Goal: Use online tool/utility: Utilize a website feature to perform a specific function

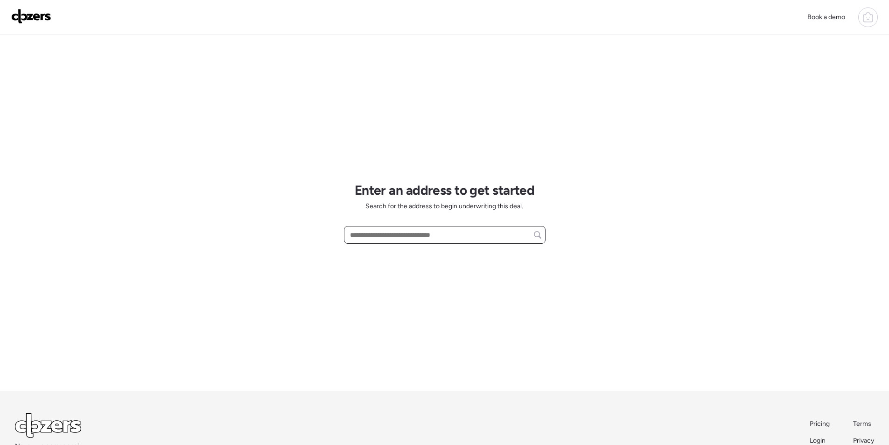
click at [372, 236] on input "text" at bounding box center [444, 234] width 193 height 13
click at [371, 236] on input "text" at bounding box center [444, 234] width 193 height 13
paste input "**********"
click at [389, 258] on div "1023 E Bethany Home Rd, Phoenix, AZ, 85014" at bounding box center [445, 252] width 202 height 17
type input "**********"
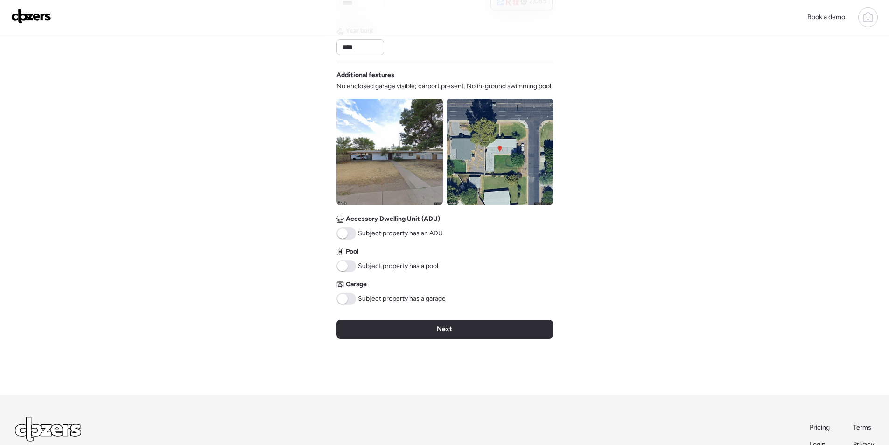
scroll to position [327, 0]
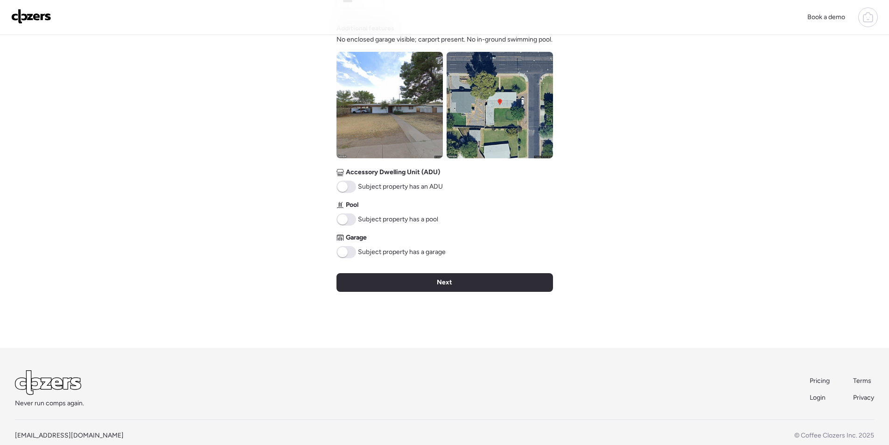
click at [411, 119] on img at bounding box center [390, 105] width 106 height 106
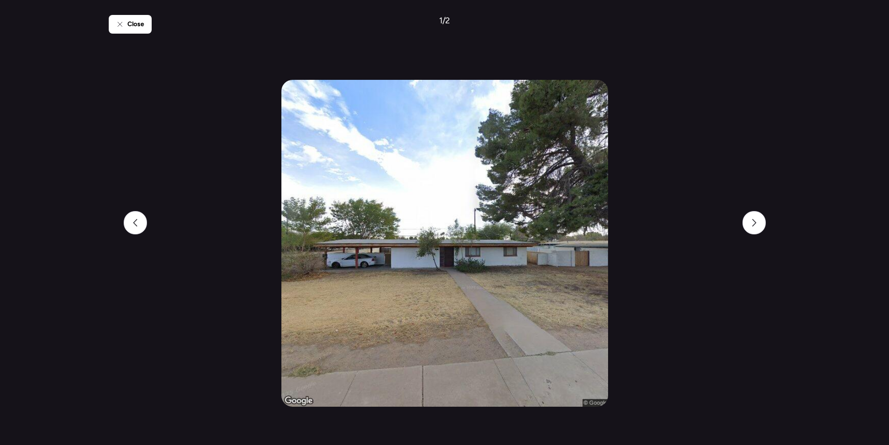
click at [739, 222] on div "Close 1 / 2" at bounding box center [445, 222] width 672 height 445
click at [748, 218] on div at bounding box center [754, 222] width 23 height 23
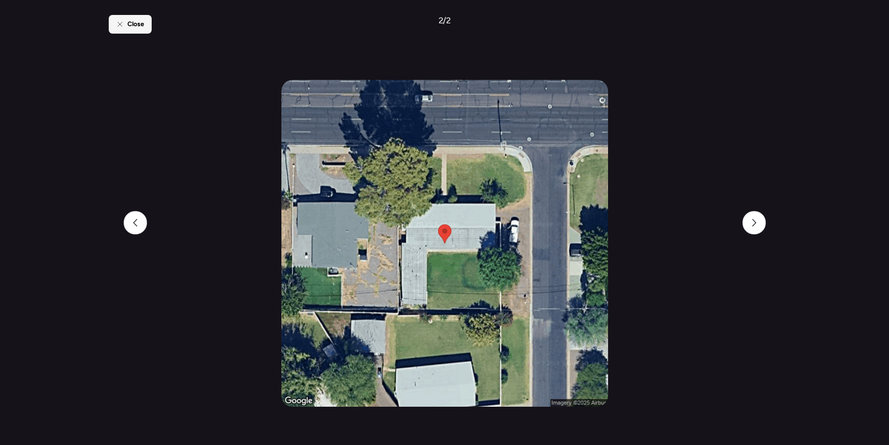
click at [122, 19] on div "Close" at bounding box center [130, 24] width 43 height 19
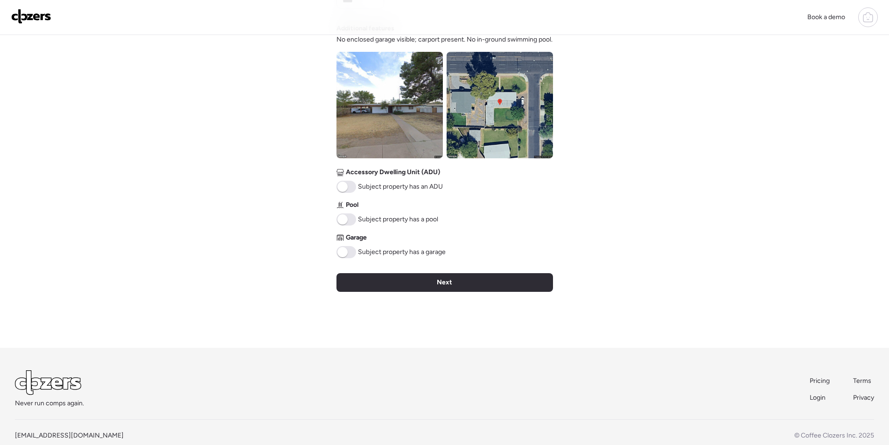
click at [440, 283] on span "Next" at bounding box center [444, 282] width 15 height 9
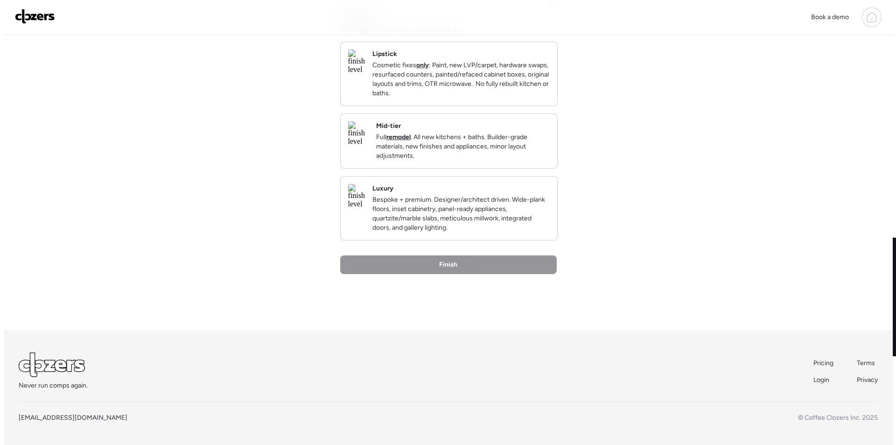
scroll to position [0, 0]
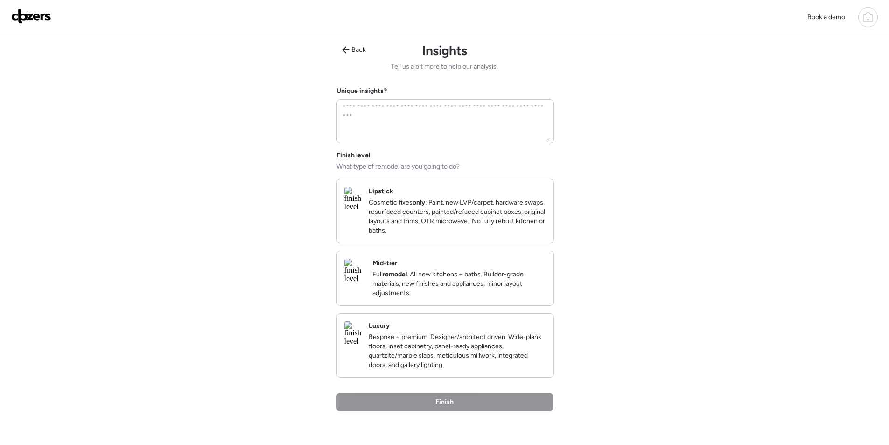
click at [443, 283] on p "Full remodel . All new kitchens + baths. Builder-grade materials, new finishes …" at bounding box center [460, 284] width 174 height 28
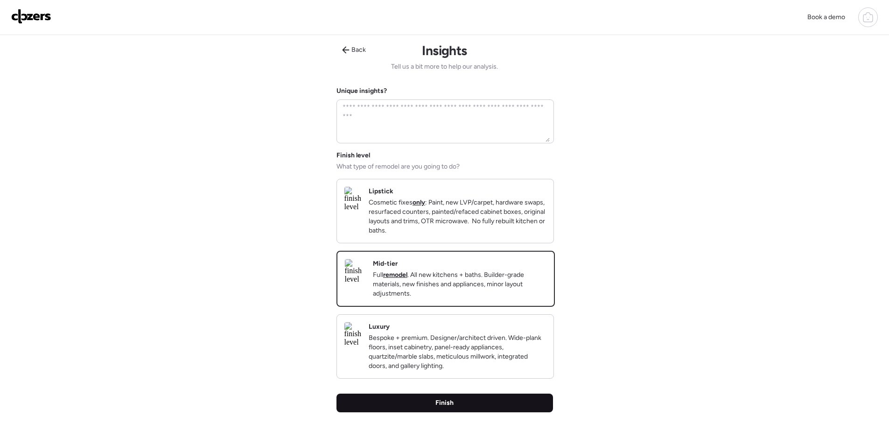
click at [475, 412] on div "Finish" at bounding box center [445, 403] width 217 height 19
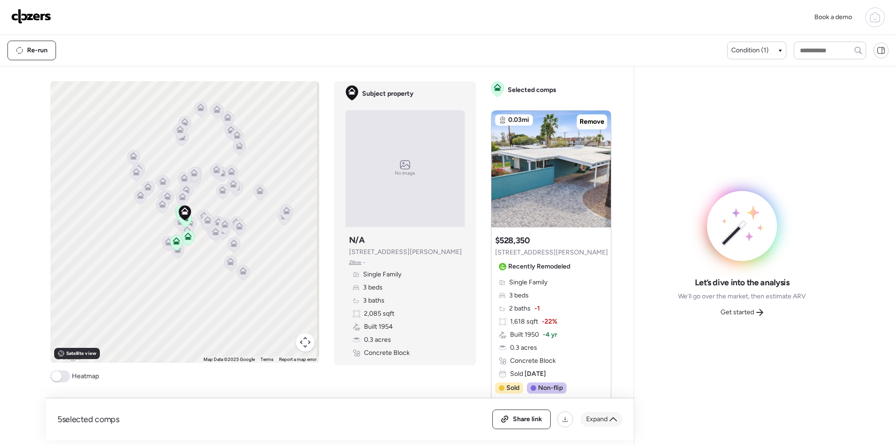
click at [606, 420] on span "Expand" at bounding box center [596, 419] width 21 height 9
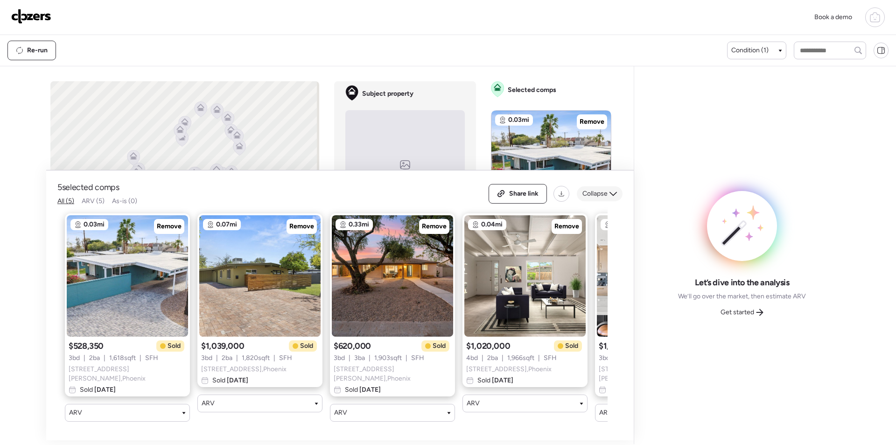
click at [590, 192] on span "Collapse" at bounding box center [595, 193] width 25 height 9
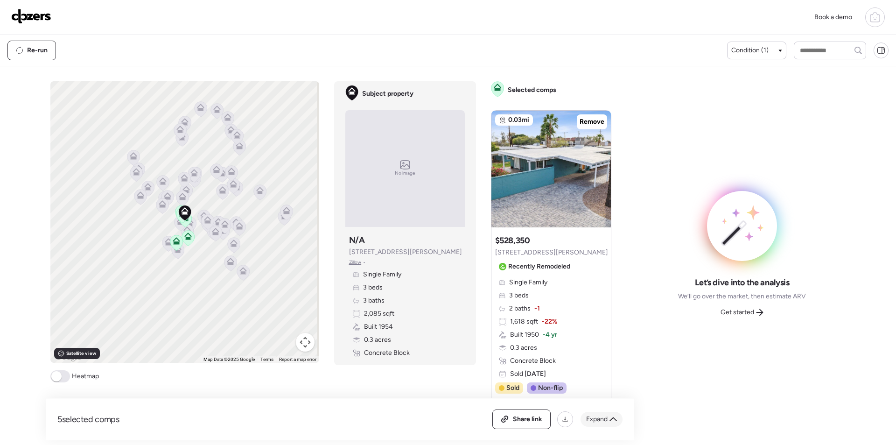
click at [606, 420] on span "Expand" at bounding box center [596, 419] width 21 height 9
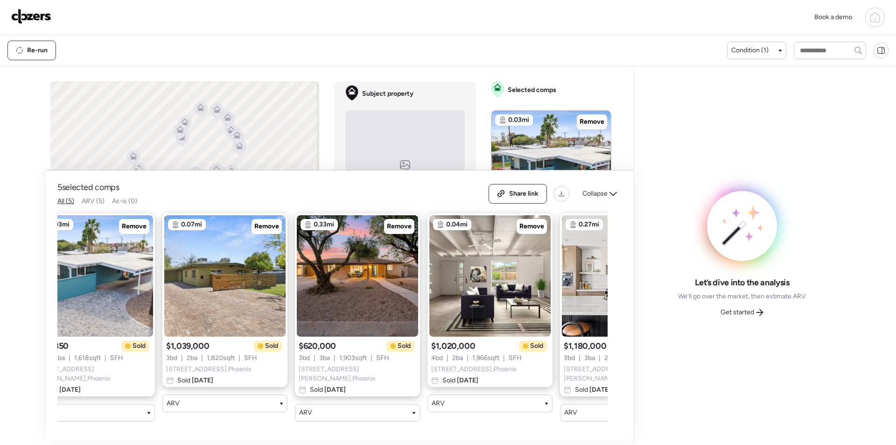
scroll to position [0, 120]
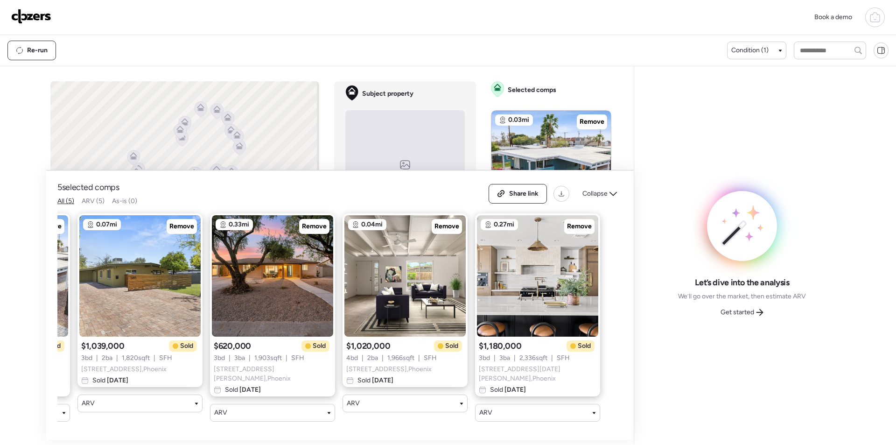
drag, startPoint x: 598, startPoint y: 190, endPoint x: 597, endPoint y: 197, distance: 7.6
click at [598, 190] on div "Collapse" at bounding box center [600, 193] width 46 height 15
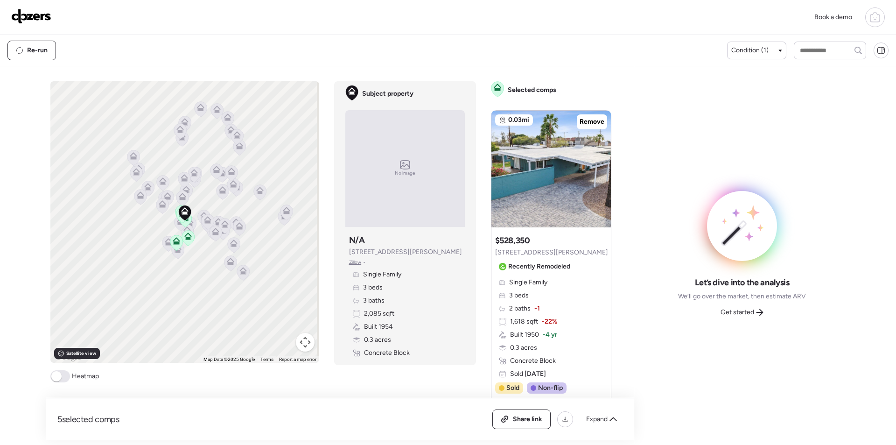
click at [758, 315] on icon at bounding box center [759, 312] width 7 height 7
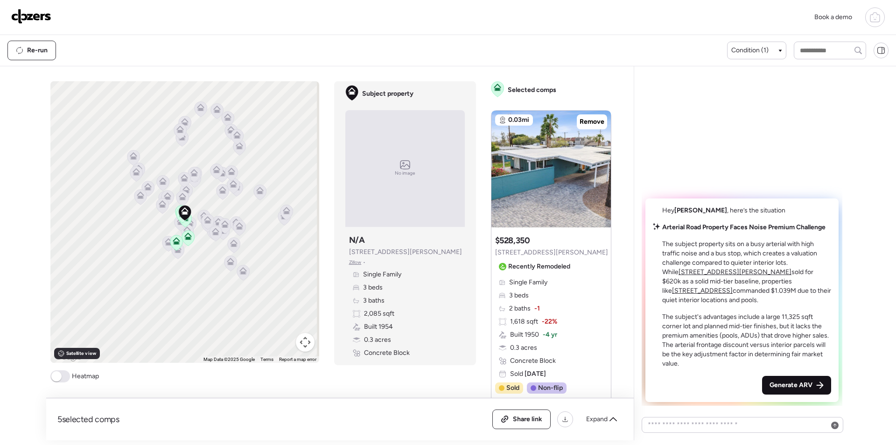
click at [796, 383] on span "Generate ARV" at bounding box center [791, 384] width 43 height 9
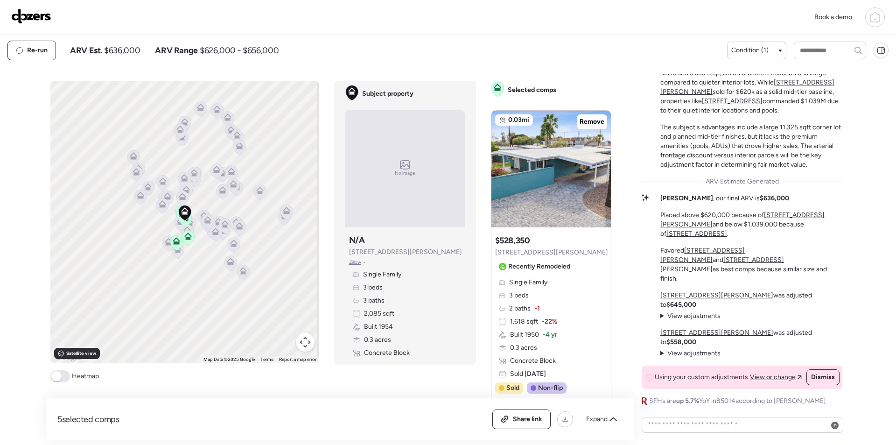
click at [127, 48] on span "$636,000" at bounding box center [122, 50] width 36 height 11
copy span "636,000"
click at [534, 417] on span "Share link" at bounding box center [527, 419] width 29 height 9
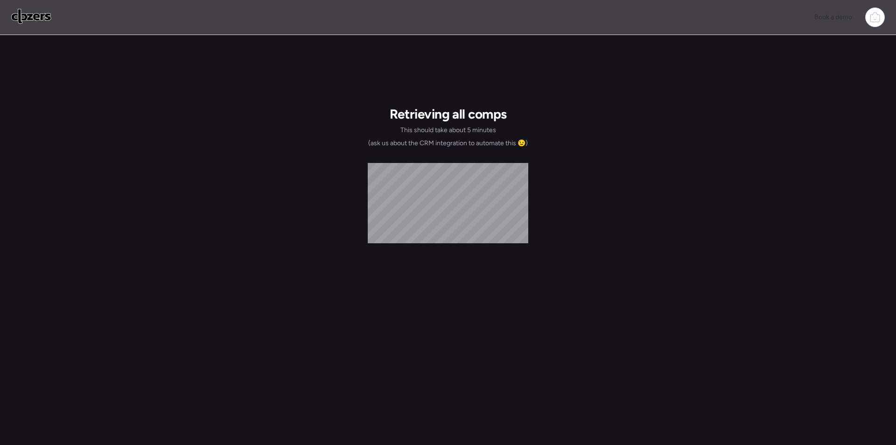
click at [34, 13] on img at bounding box center [31, 16] width 40 height 15
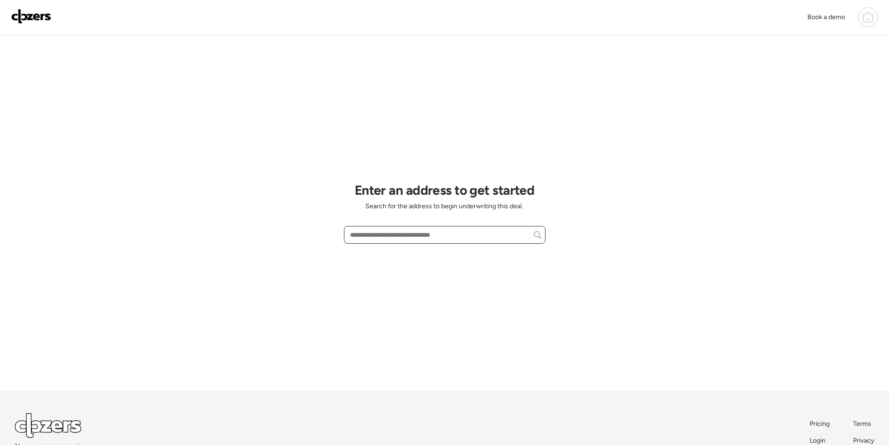
click at [393, 238] on input "text" at bounding box center [444, 234] width 193 height 13
paste input "**********"
click at [402, 252] on span "1246 E Winter Dr, Phoenix, AZ, 85020" at bounding box center [378, 251] width 61 height 9
type input "**********"
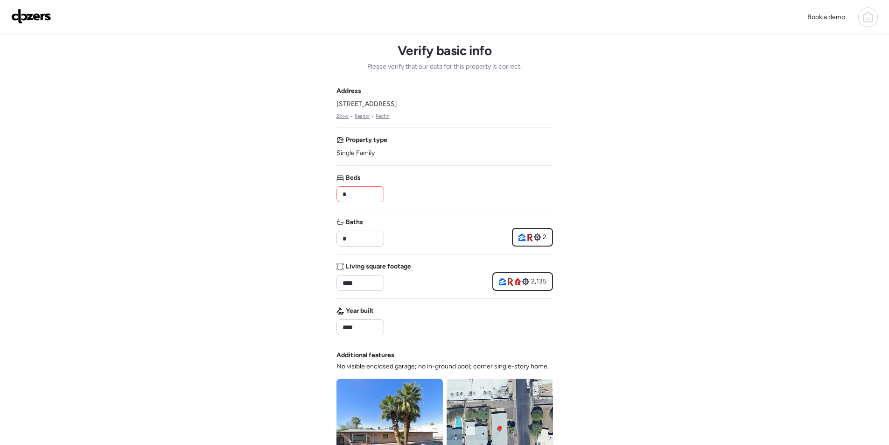
click at [356, 199] on input "*" at bounding box center [360, 194] width 39 height 13
type input "*"
click at [399, 198] on div "Beds *" at bounding box center [445, 187] width 217 height 29
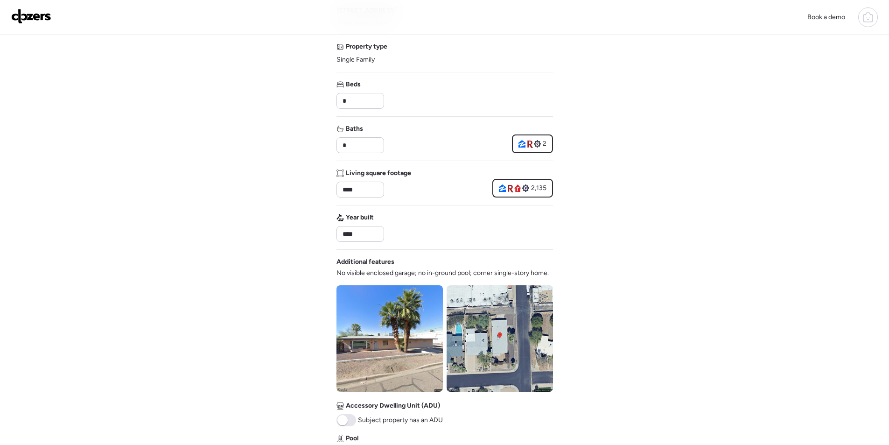
scroll to position [187, 0]
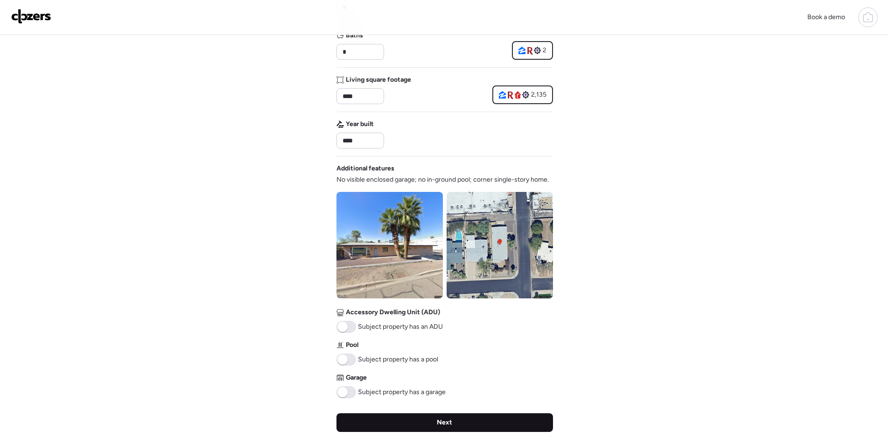
click at [443, 427] on span "Next" at bounding box center [444, 422] width 15 height 9
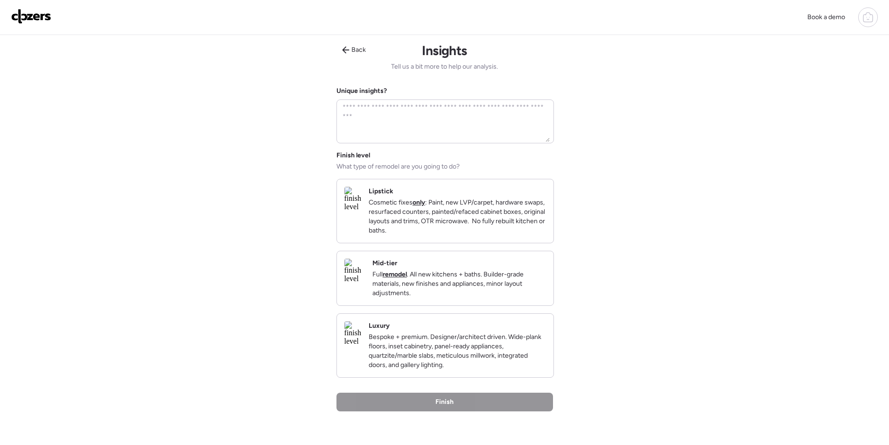
click at [502, 298] on p "Full remodel . All new kitchens + baths. Builder-grade materials, new finishes …" at bounding box center [460, 284] width 174 height 28
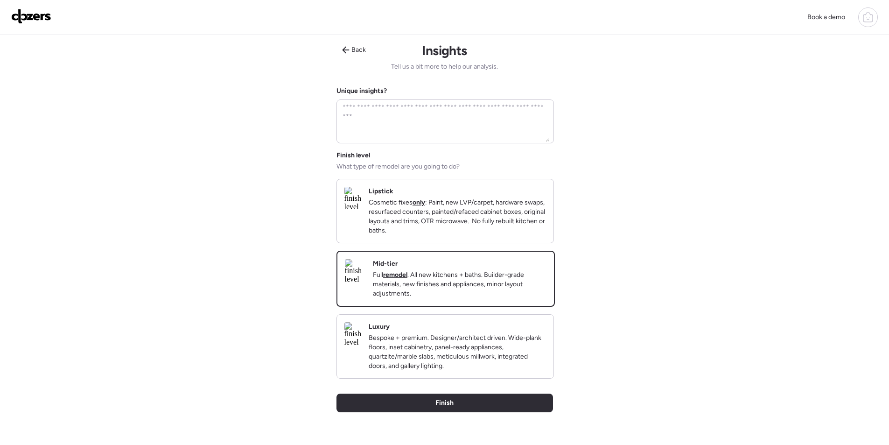
click at [480, 395] on div "Back Insights Tell us a bit more to help our analysis. Unique insights? Finish …" at bounding box center [445, 251] width 217 height 433
click at [479, 407] on div "Back Insights Tell us a bit more to help our analysis. Unique insights? Finish …" at bounding box center [445, 251] width 217 height 433
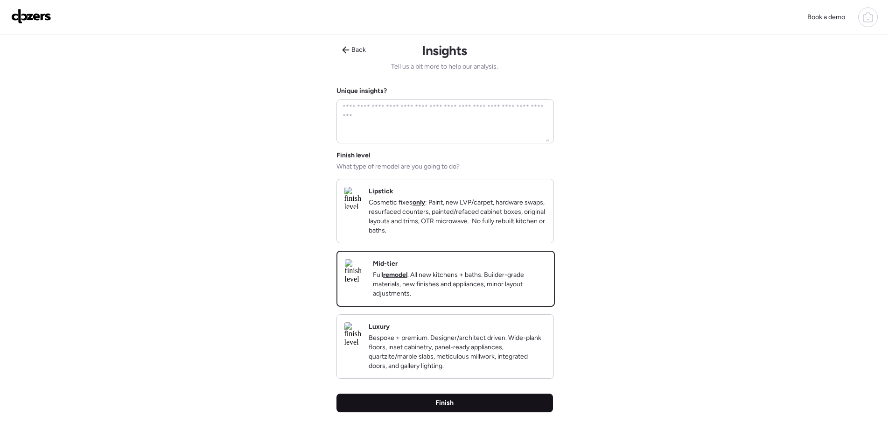
click at [482, 412] on div "Finish" at bounding box center [445, 403] width 217 height 19
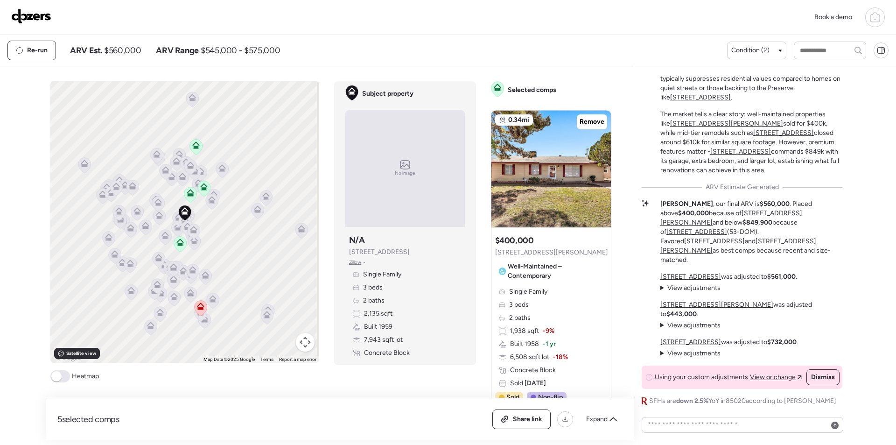
click at [132, 59] on div "Re-run ARV Est. $560,000 ARV Range $545,000 - $575,000 Condition (2)" at bounding box center [448, 50] width 896 height 31
click at [132, 55] on span "$560,000" at bounding box center [122, 50] width 37 height 11
copy span "560,000"
click at [518, 421] on span "Share link" at bounding box center [527, 419] width 29 height 9
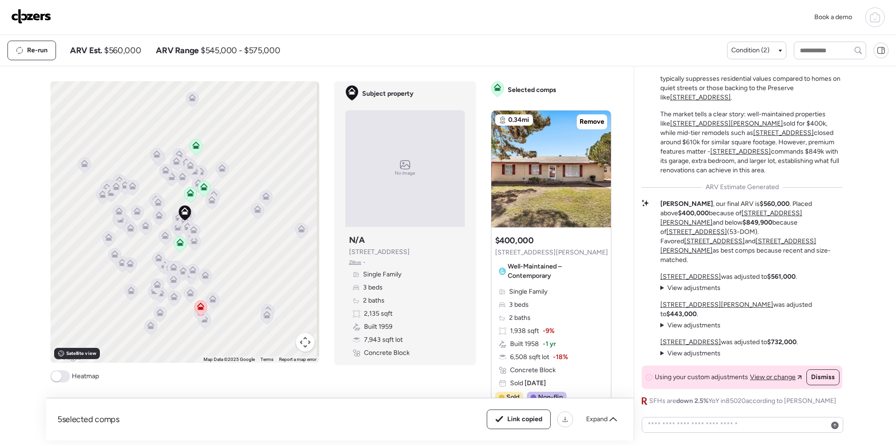
click at [37, 26] on link at bounding box center [31, 17] width 40 height 17
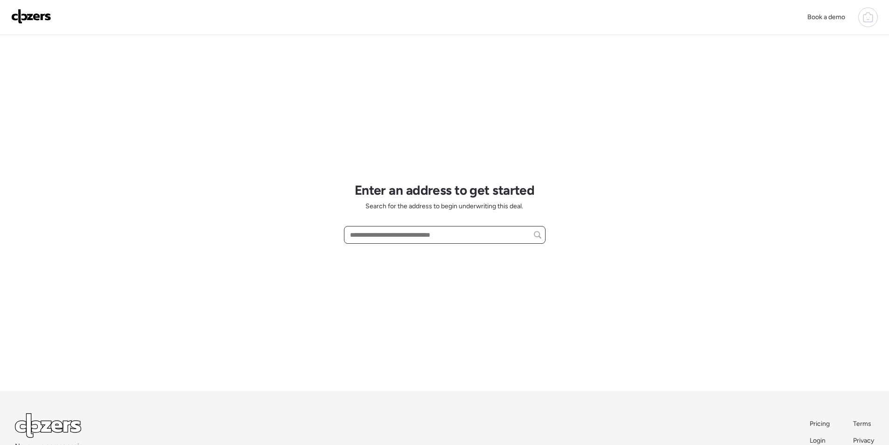
click at [390, 239] on input "text" at bounding box center [444, 234] width 193 height 13
paste input "**********"
click at [412, 261] on div "**********" at bounding box center [445, 213] width 202 height 356
click at [414, 257] on div "6858 W Potter Dr, Glendale, AZ, 85308" at bounding box center [445, 252] width 202 height 17
type input "**********"
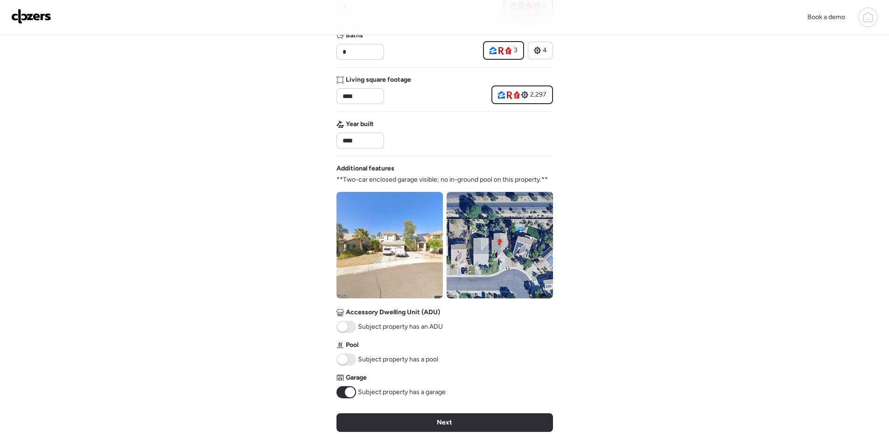
scroll to position [345, 0]
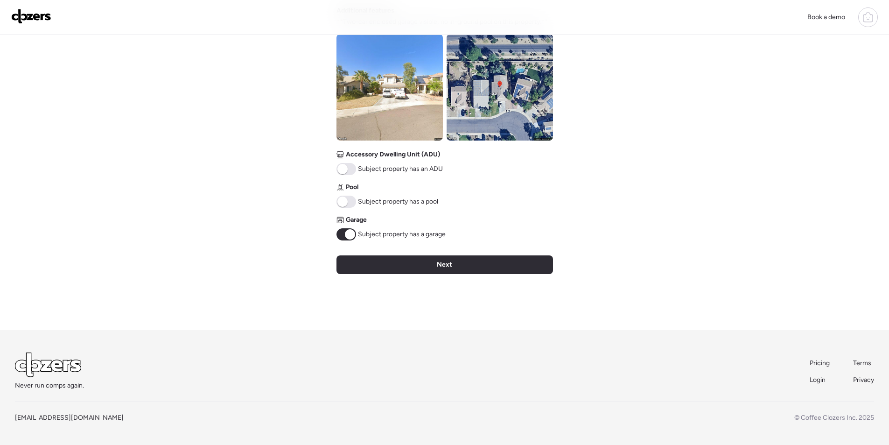
click at [496, 81] on img at bounding box center [500, 87] width 106 height 106
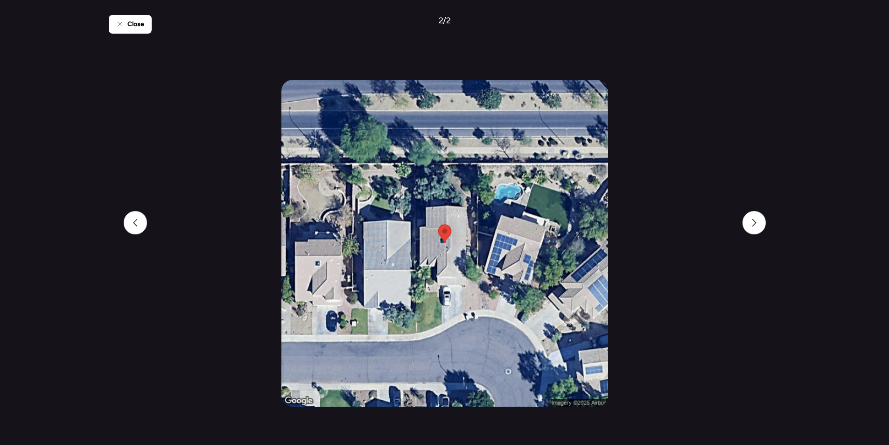
scroll to position [159, 0]
click at [129, 28] on span "Close" at bounding box center [135, 24] width 17 height 9
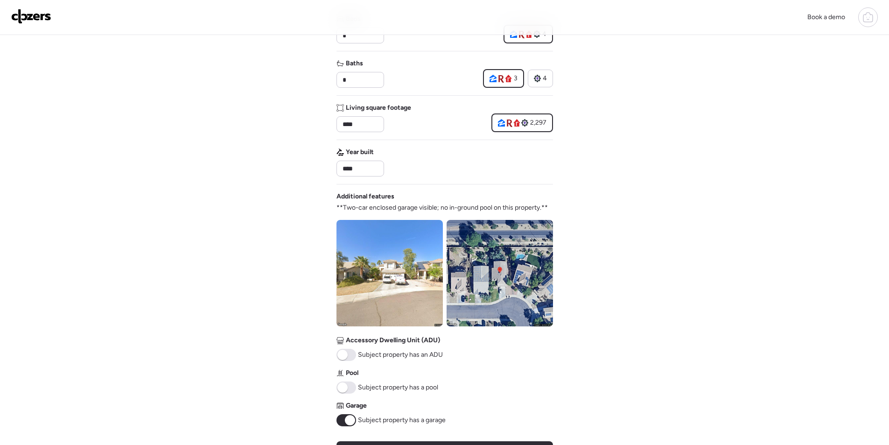
scroll to position [205, 0]
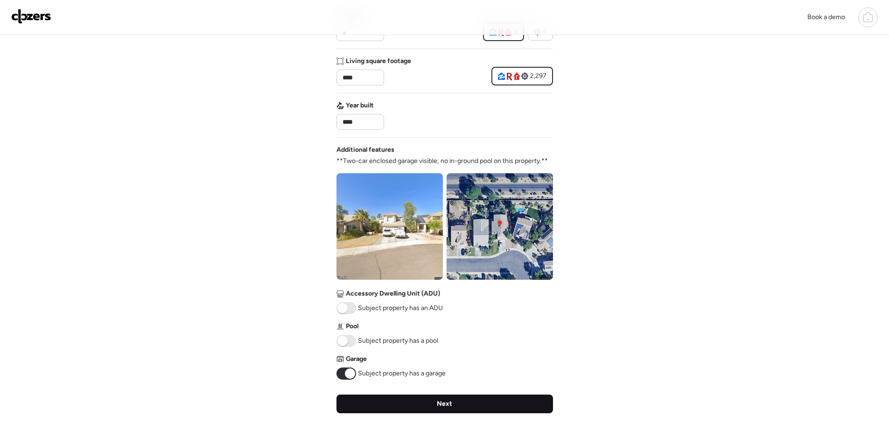
click at [437, 398] on div "Next" at bounding box center [445, 403] width 217 height 19
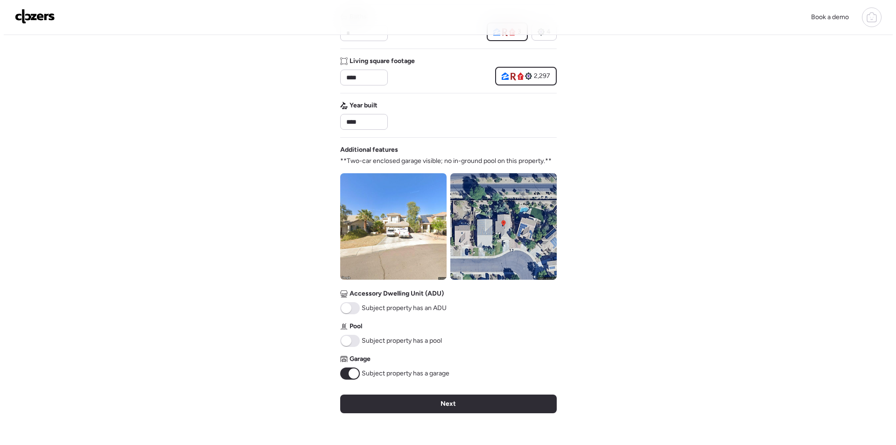
scroll to position [0, 0]
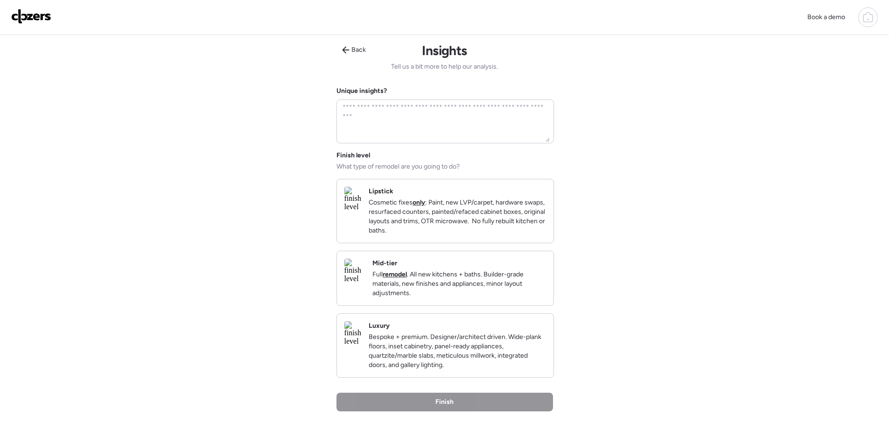
click at [529, 290] on p "Full remodel . All new kitchens + baths. Builder-grade materials, new finishes …" at bounding box center [460, 284] width 174 height 28
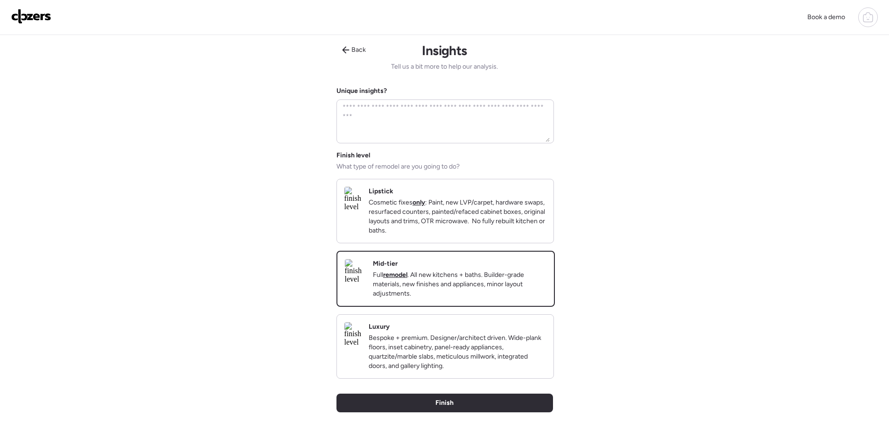
click at [494, 409] on div "Back Insights Tell us a bit more to help our analysis. Unique insights? Finish …" at bounding box center [445, 251] width 217 height 433
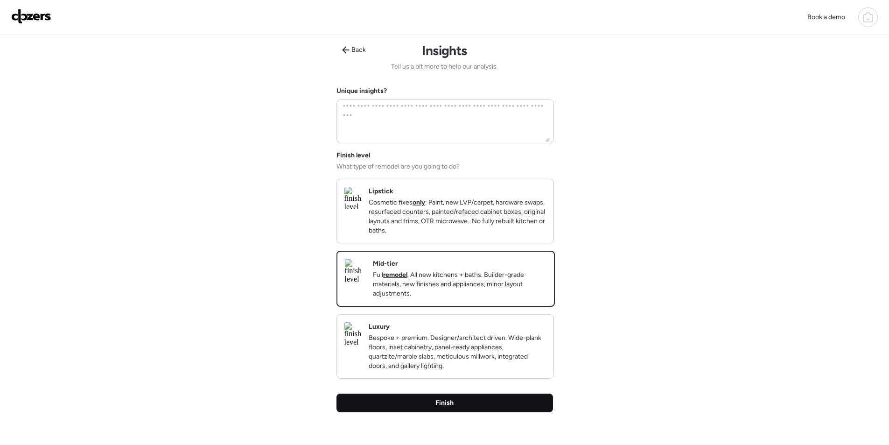
click at [496, 412] on div "Finish" at bounding box center [445, 403] width 217 height 19
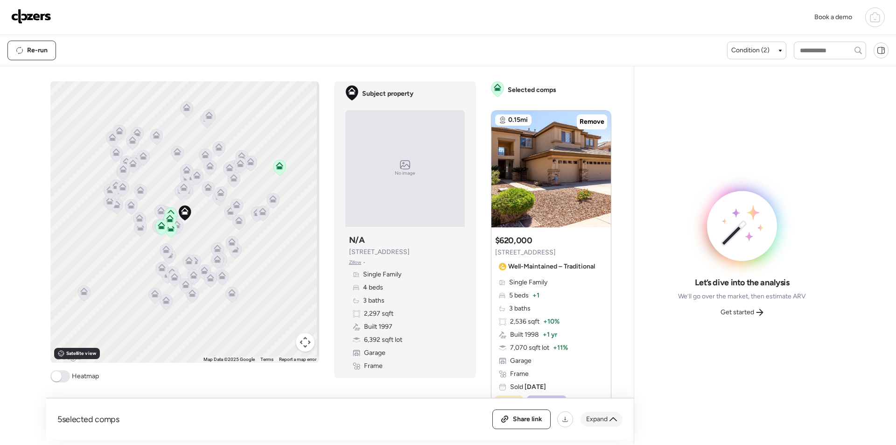
click at [612, 421] on icon at bounding box center [613, 418] width 7 height 7
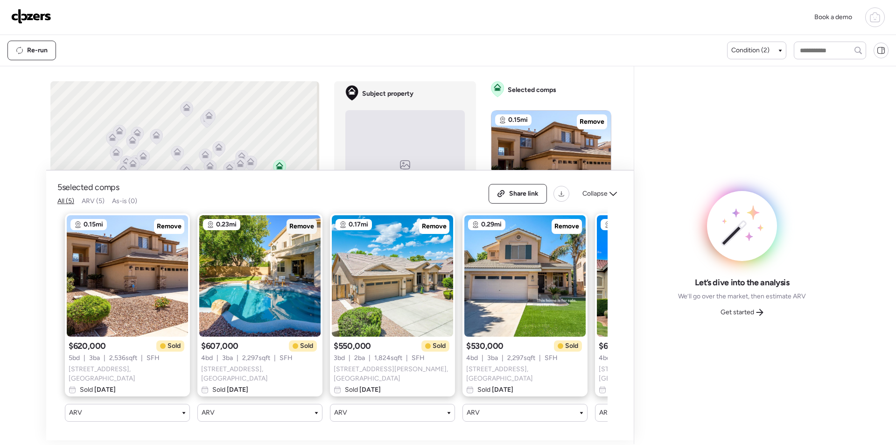
click at [307, 228] on span "Remove" at bounding box center [301, 226] width 25 height 9
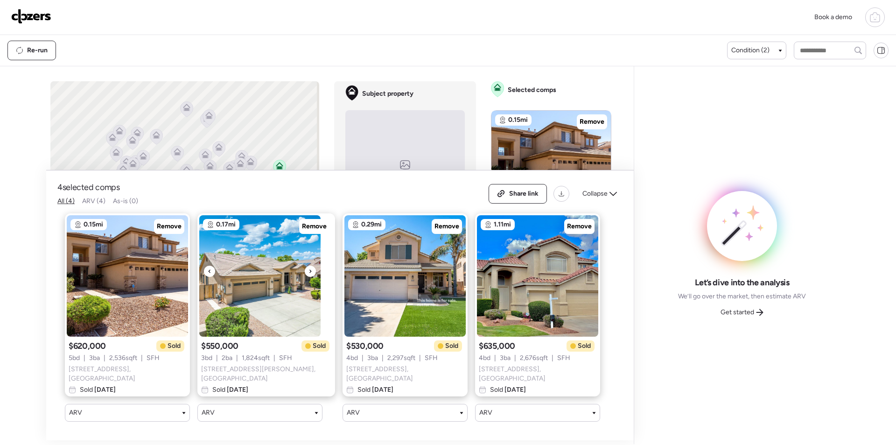
click at [283, 282] on img at bounding box center [259, 275] width 121 height 121
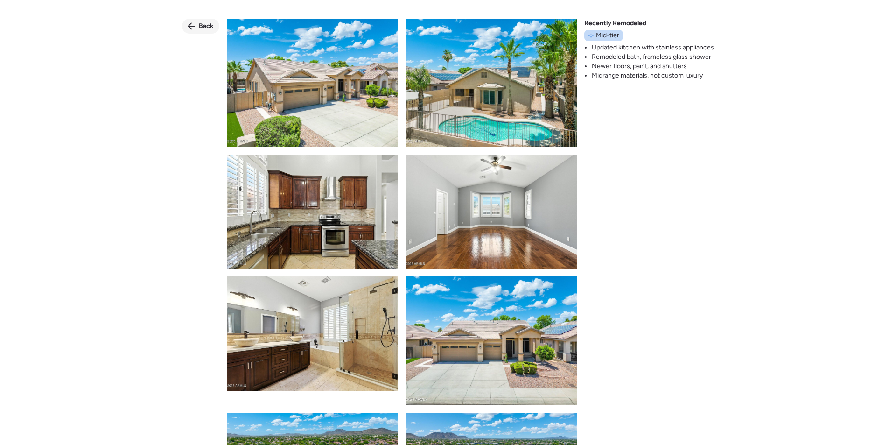
click at [202, 28] on span "Back" at bounding box center [206, 25] width 15 height 9
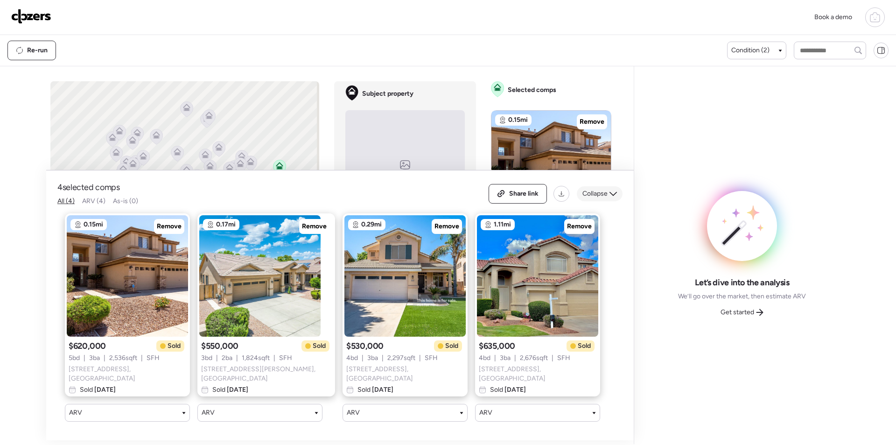
click at [591, 194] on span "Collapse" at bounding box center [595, 193] width 25 height 9
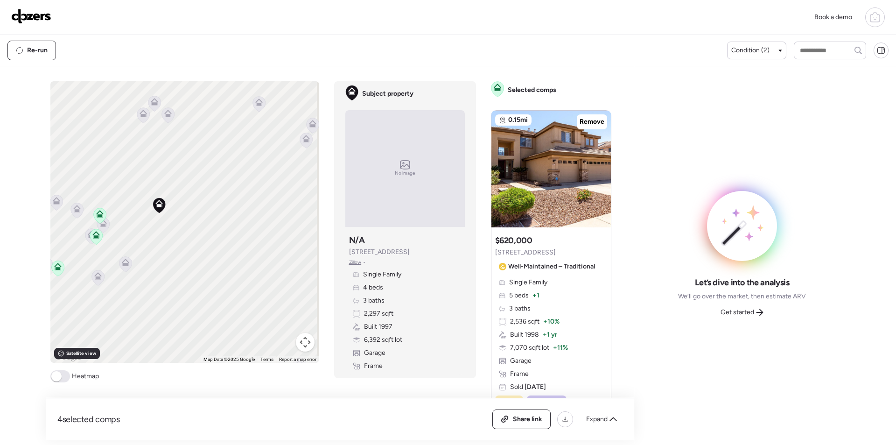
click at [103, 225] on icon at bounding box center [102, 222] width 7 height 7
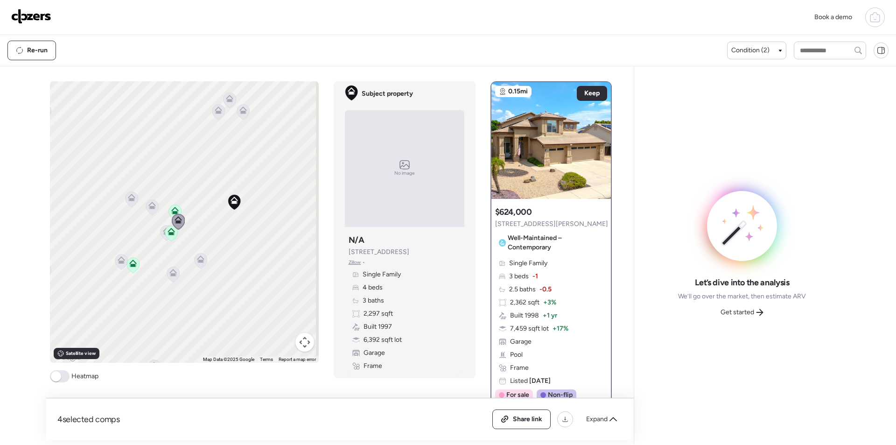
drag, startPoint x: 129, startPoint y: 229, endPoint x: 221, endPoint y: 226, distance: 92.0
click at [221, 226] on div "To activate drag with keyboard, press Alt + Enter. Once in keyboard drag state,…" at bounding box center [184, 221] width 269 height 281
click at [171, 232] on icon at bounding box center [177, 232] width 13 height 16
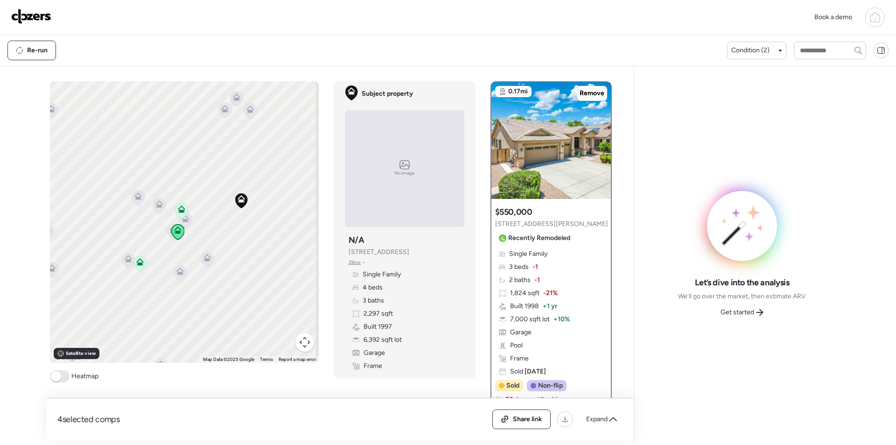
click at [171, 232] on icon at bounding box center [177, 231] width 13 height 15
click at [167, 232] on icon at bounding box center [173, 231] width 13 height 15
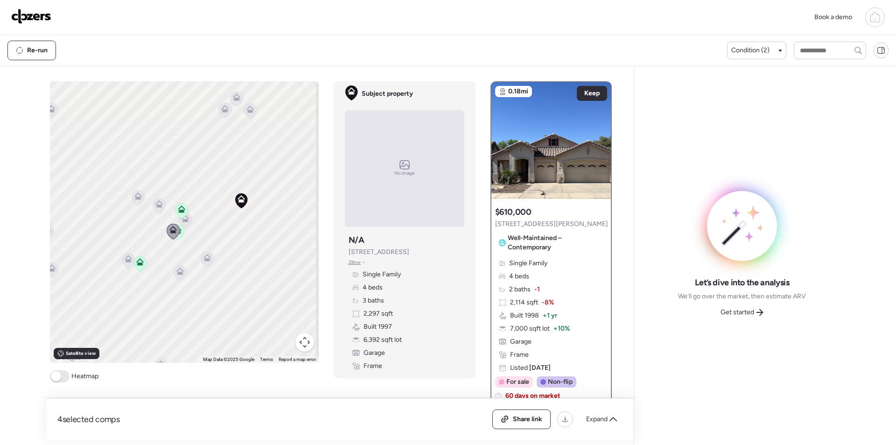
click at [153, 204] on icon at bounding box center [159, 205] width 13 height 15
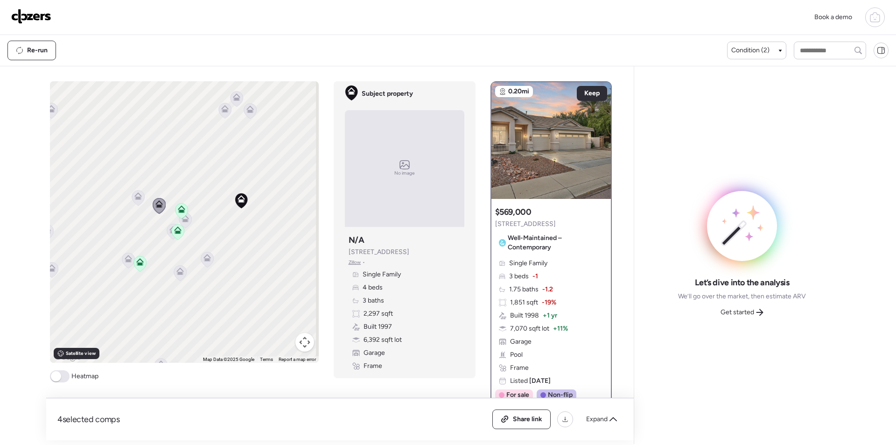
click at [135, 199] on icon at bounding box center [138, 198] width 6 height 3
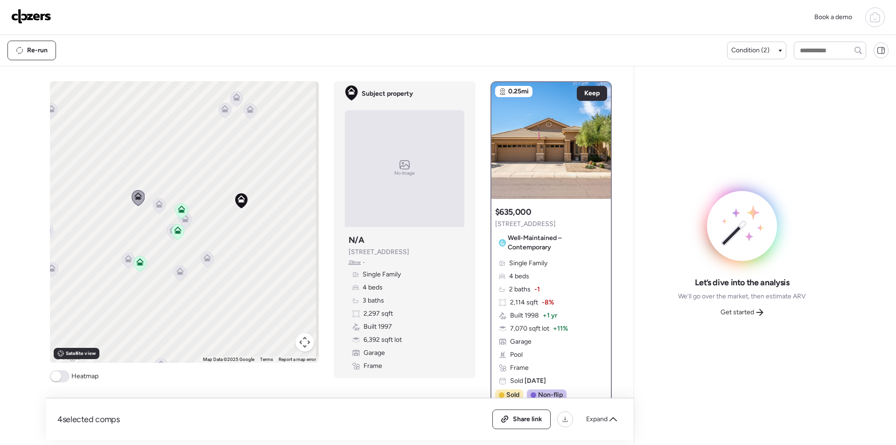
click at [204, 260] on icon at bounding box center [207, 257] width 7 height 7
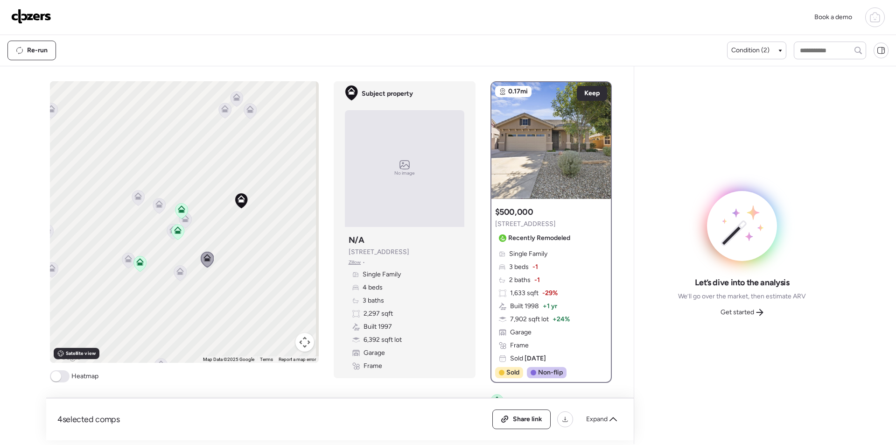
click at [176, 268] on icon at bounding box center [179, 270] width 7 height 7
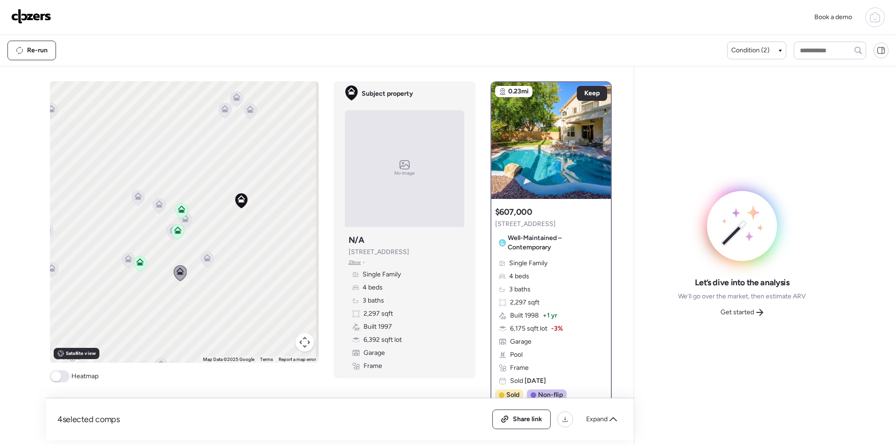
click at [127, 258] on icon at bounding box center [128, 258] width 7 height 7
click at [134, 262] on icon at bounding box center [140, 263] width 13 height 15
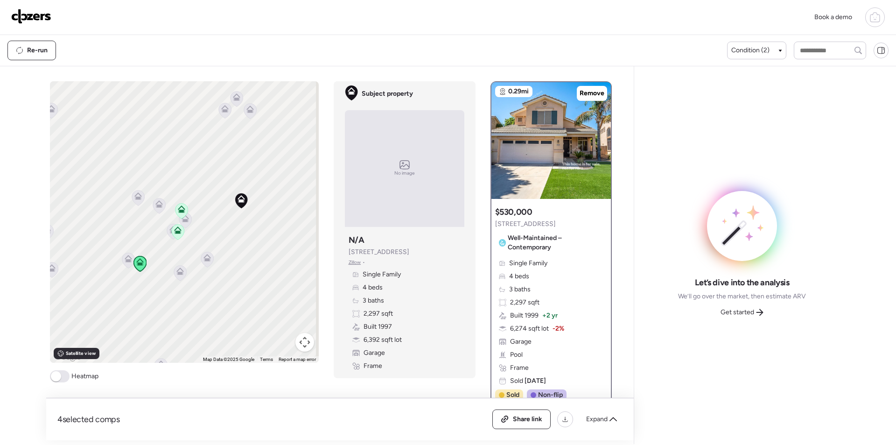
click at [127, 261] on icon at bounding box center [128, 258] width 7 height 7
click at [125, 261] on icon at bounding box center [128, 260] width 6 height 3
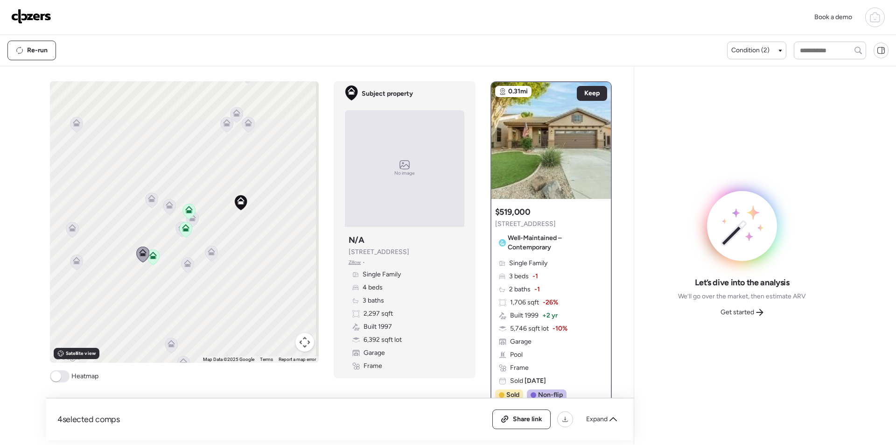
click at [244, 126] on div at bounding box center [248, 125] width 13 height 17
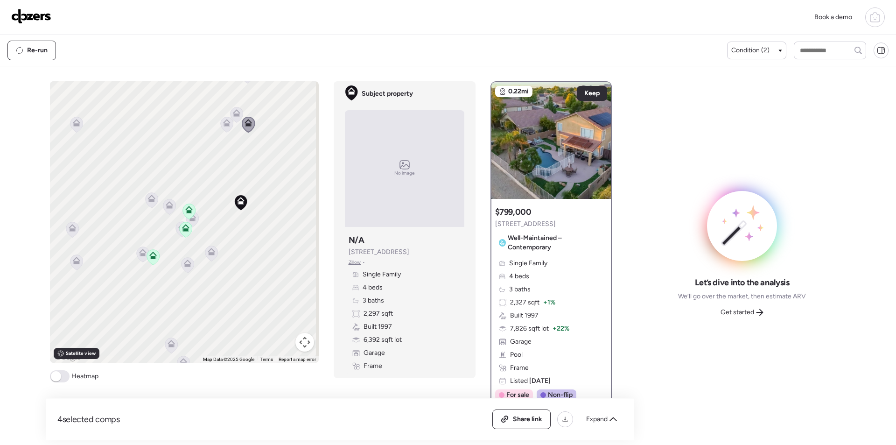
click at [231, 117] on icon at bounding box center [236, 114] width 13 height 15
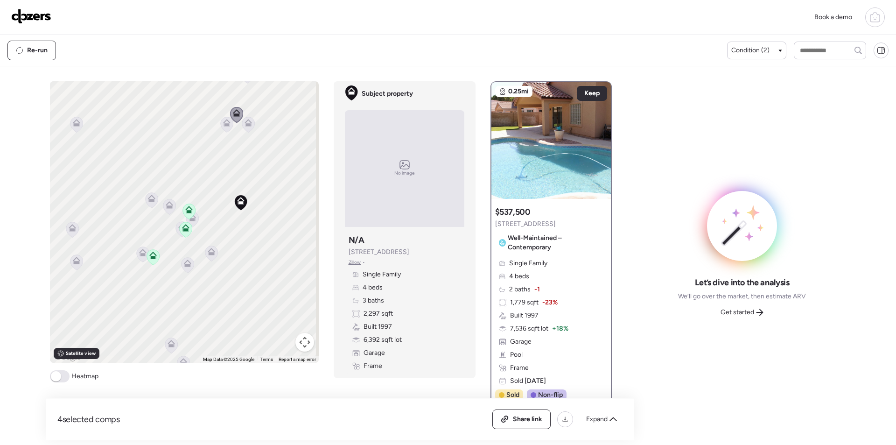
click at [225, 128] on icon at bounding box center [226, 124] width 13 height 15
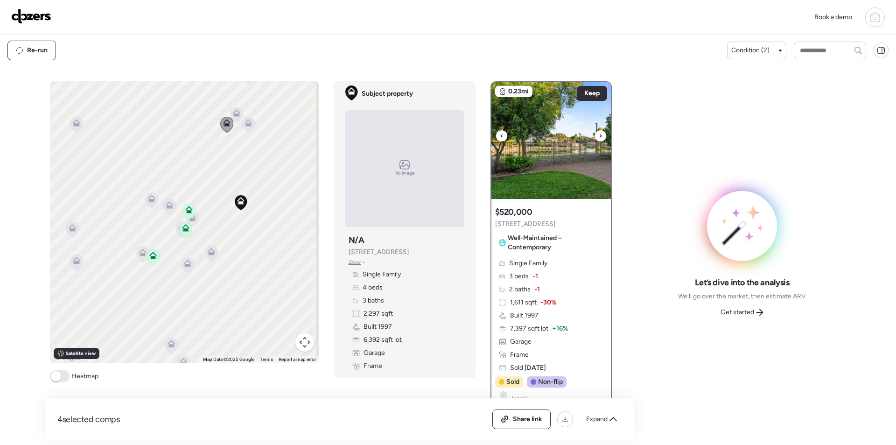
click at [590, 133] on img at bounding box center [552, 140] width 120 height 117
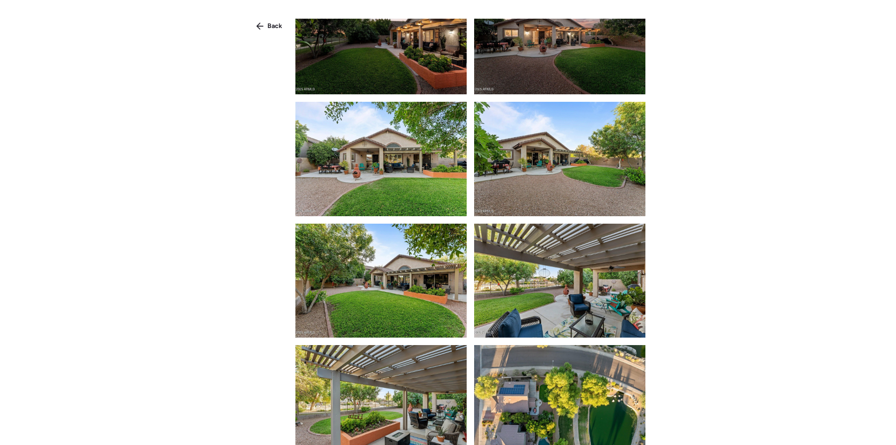
scroll to position [1649, 0]
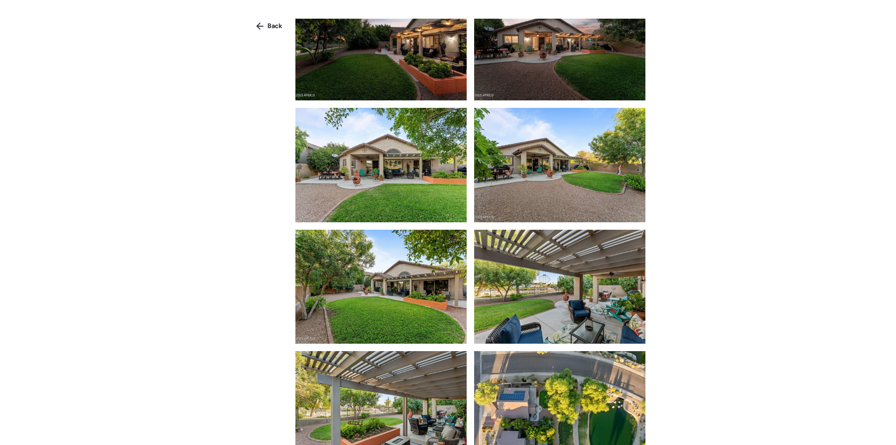
drag, startPoint x: 267, startPoint y: 29, endPoint x: 280, endPoint y: 29, distance: 12.1
click at [268, 29] on span "Back" at bounding box center [274, 25] width 15 height 9
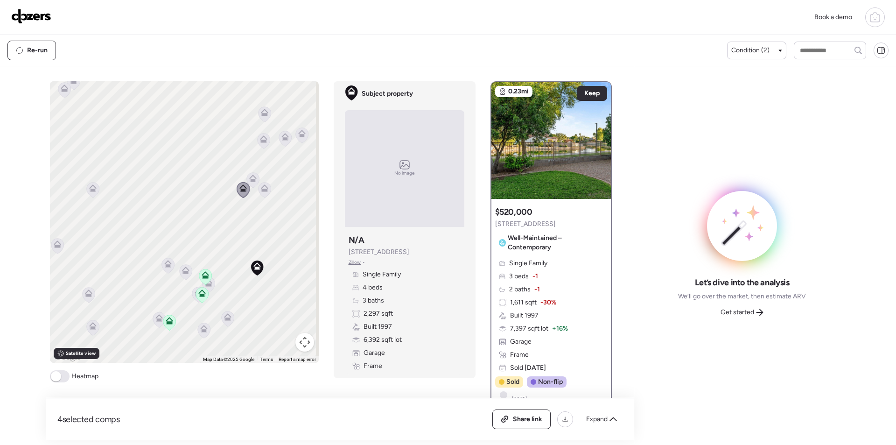
drag, startPoint x: 221, startPoint y: 123, endPoint x: 234, endPoint y: 192, distance: 70.4
click at [239, 192] on icon at bounding box center [242, 187] width 7 height 7
click at [260, 142] on icon at bounding box center [260, 141] width 7 height 7
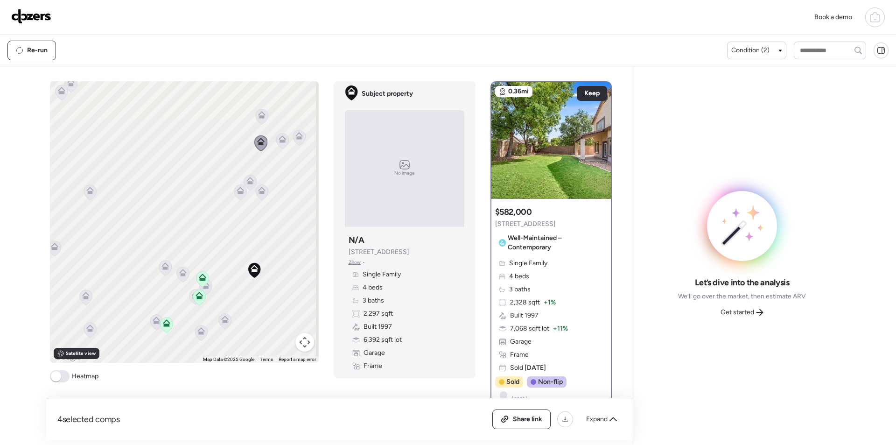
click at [279, 142] on icon at bounding box center [282, 141] width 6 height 3
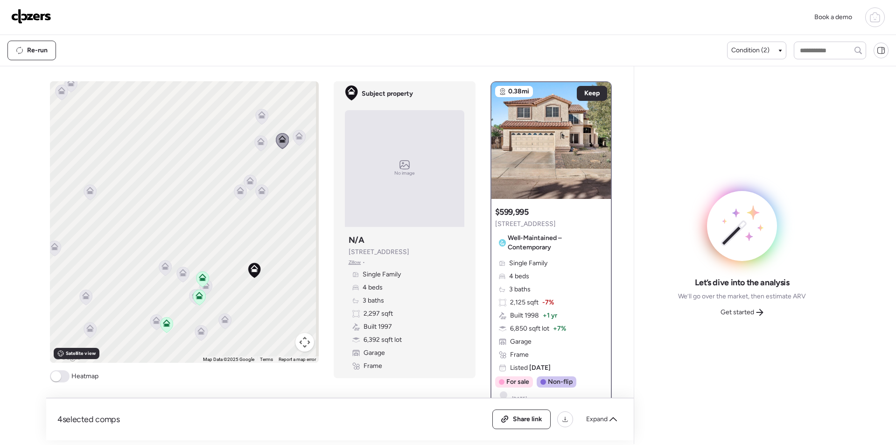
click at [261, 142] on icon at bounding box center [260, 140] width 7 height 4
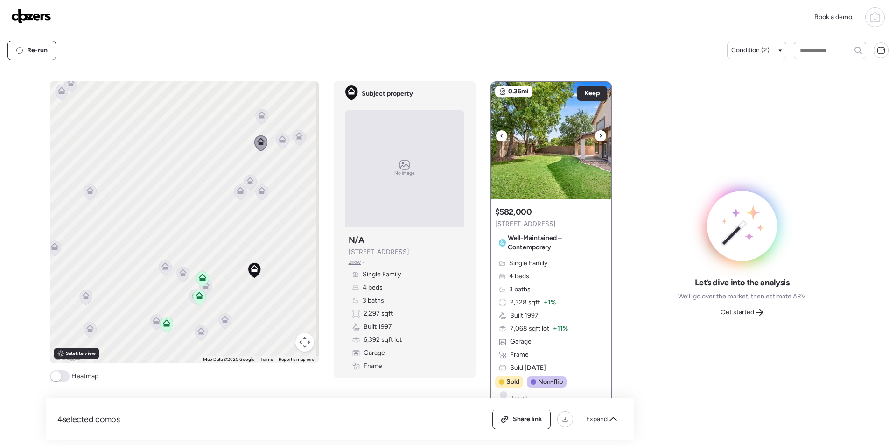
click at [570, 164] on img at bounding box center [552, 140] width 120 height 117
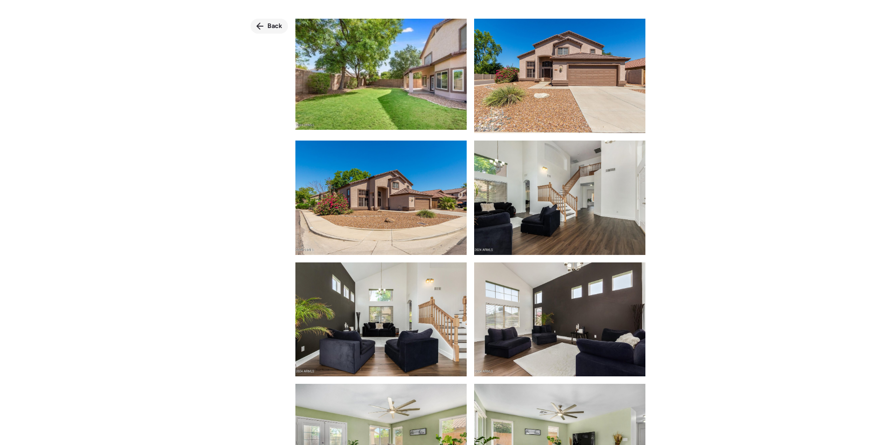
click at [267, 25] on div "Back" at bounding box center [269, 26] width 37 height 15
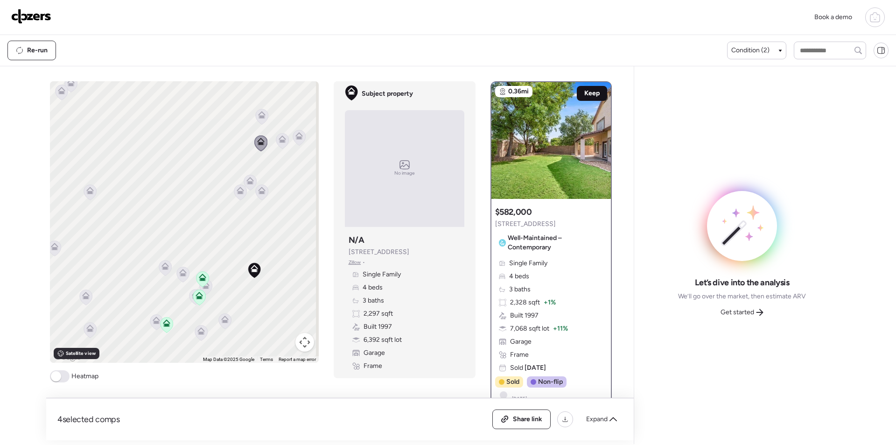
click at [584, 91] on span "Keep" at bounding box center [591, 93] width 15 height 9
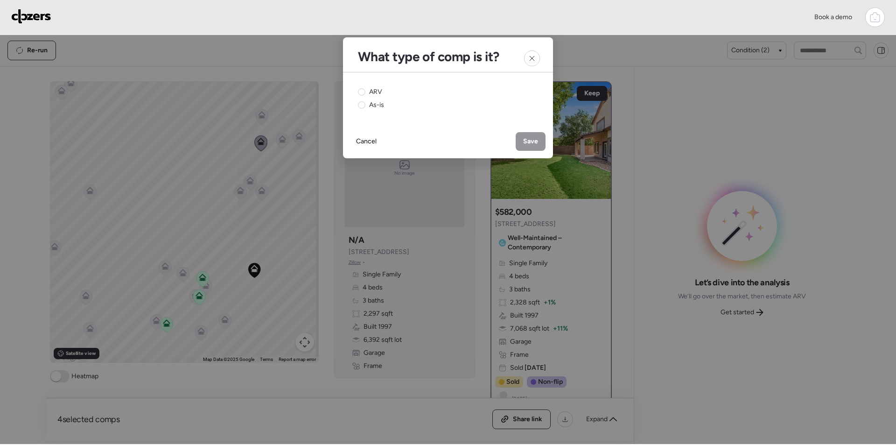
drag, startPoint x: 373, startPoint y: 93, endPoint x: 388, endPoint y: 105, distance: 19.0
click at [373, 93] on span "ARV" at bounding box center [375, 91] width 13 height 9
click at [528, 141] on span "Save" at bounding box center [530, 141] width 15 height 9
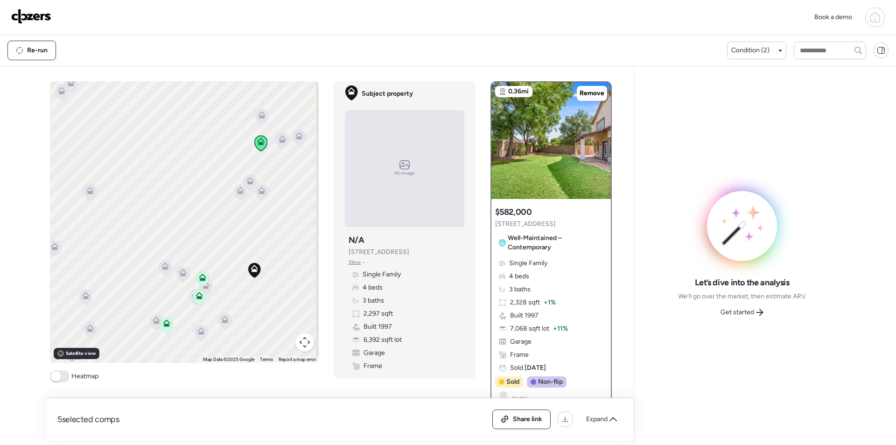
drag, startPoint x: 280, startPoint y: 140, endPoint x: 299, endPoint y: 138, distance: 19.2
click at [280, 140] on icon at bounding box center [282, 141] width 6 height 3
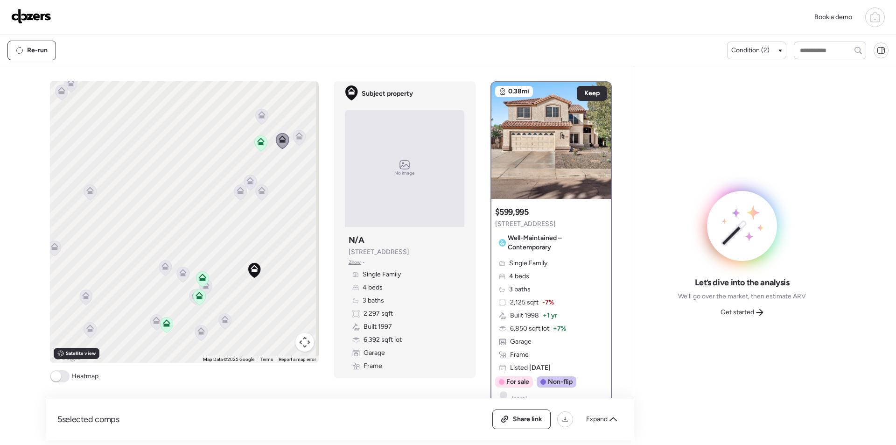
click at [299, 138] on icon at bounding box center [299, 135] width 7 height 7
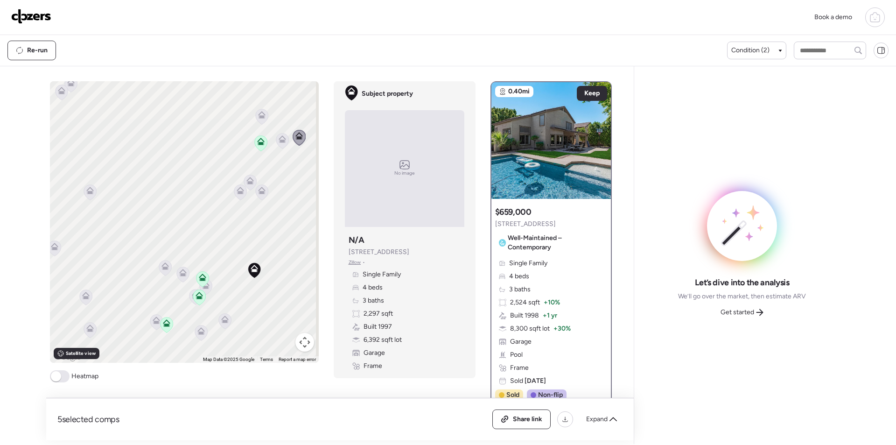
click at [266, 112] on div "To activate drag with keyboard, press Alt + Enter. Once in keyboard drag state,…" at bounding box center [184, 221] width 269 height 281
click at [264, 115] on icon at bounding box center [261, 116] width 13 height 15
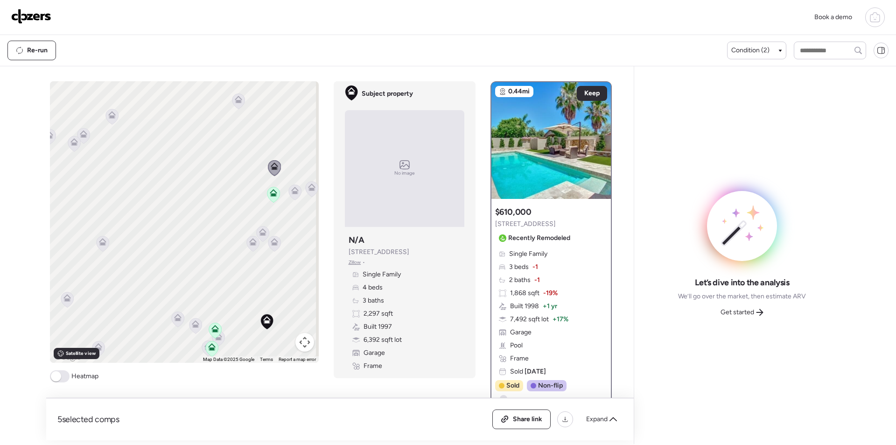
drag, startPoint x: 154, startPoint y: 146, endPoint x: 167, endPoint y: 198, distance: 53.9
click at [167, 198] on div "To activate drag with keyboard, press Alt + Enter. Once in keyboard drag state,…" at bounding box center [184, 221] width 269 height 281
click at [235, 105] on icon at bounding box center [238, 100] width 13 height 15
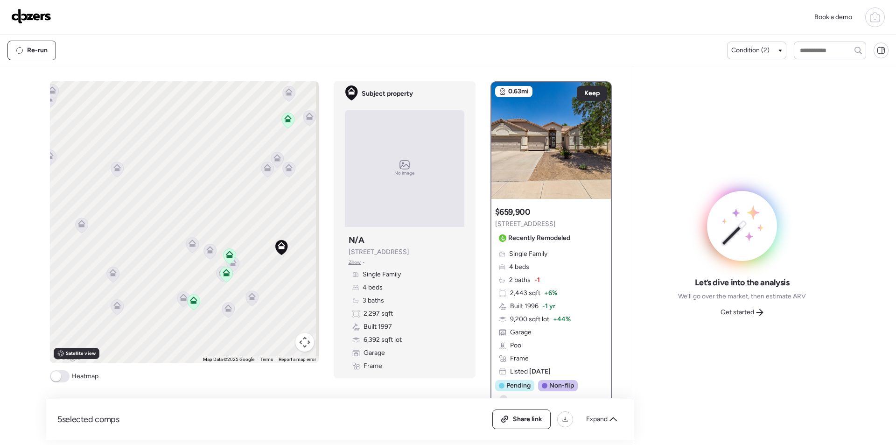
drag, startPoint x: 232, startPoint y: 194, endPoint x: 241, endPoint y: 144, distance: 50.3
click at [241, 144] on div "To activate drag with keyboard, press Alt + Enter. Once in keyboard drag state,…" at bounding box center [184, 221] width 269 height 281
click at [82, 223] on icon at bounding box center [82, 224] width 7 height 7
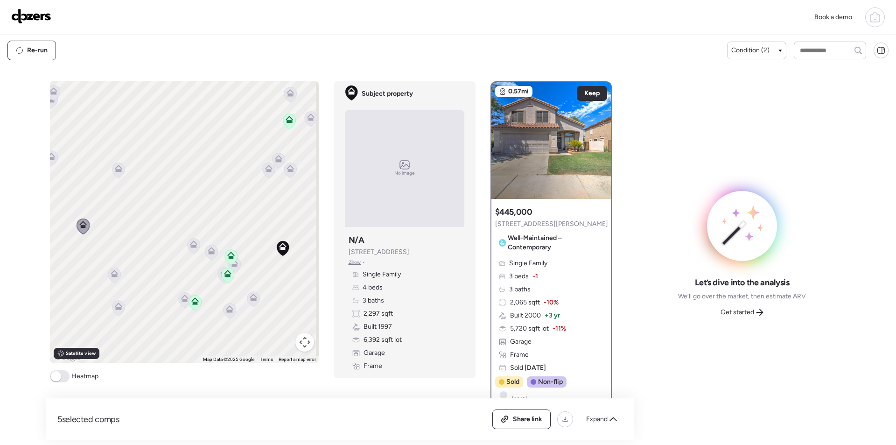
click at [118, 168] on icon at bounding box center [118, 168] width 7 height 7
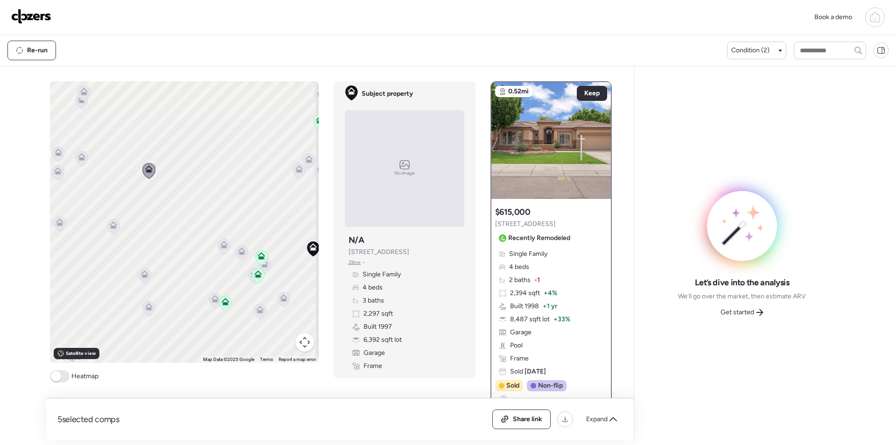
drag, startPoint x: 94, startPoint y: 191, endPoint x: 128, endPoint y: 192, distance: 34.1
click at [128, 192] on div "To activate drag with keyboard, press Alt + Enter. Once in keyboard drag state,…" at bounding box center [184, 221] width 269 height 281
click at [81, 164] on icon at bounding box center [82, 159] width 13 height 15
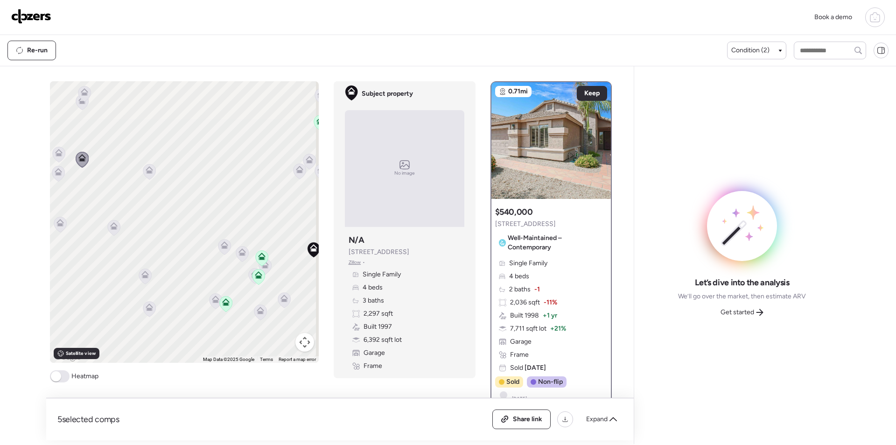
click at [56, 175] on icon at bounding box center [58, 173] width 6 height 3
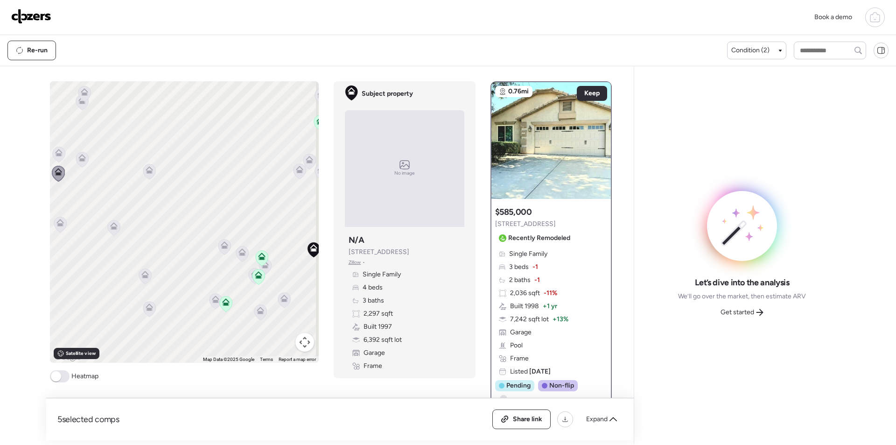
click at [61, 154] on icon at bounding box center [58, 154] width 13 height 15
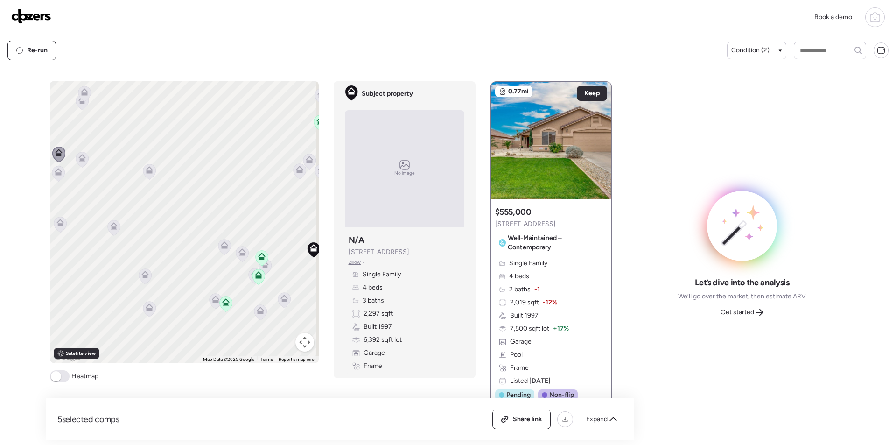
click at [79, 100] on icon at bounding box center [84, 94] width 13 height 16
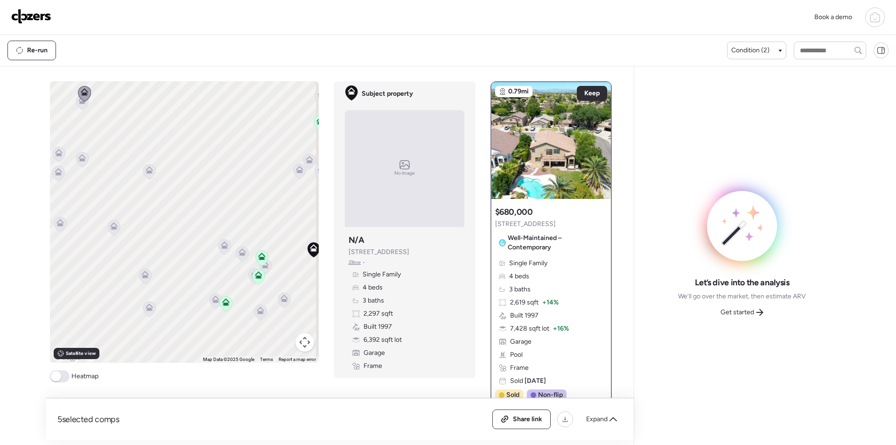
click at [76, 108] on icon at bounding box center [82, 101] width 13 height 15
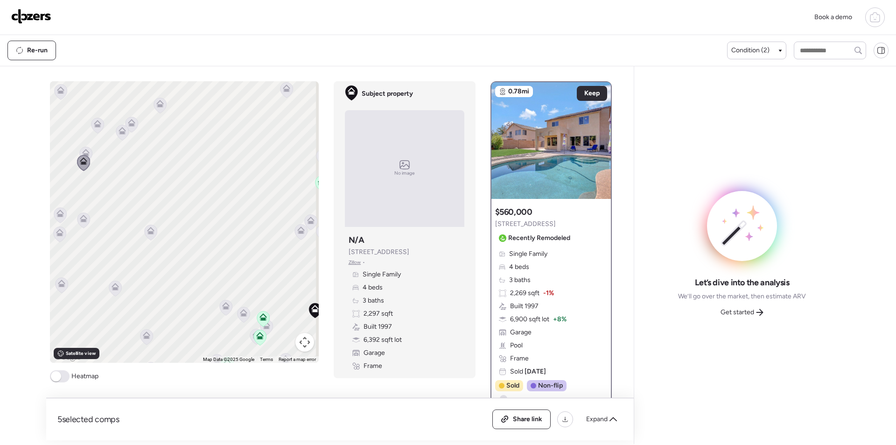
drag, startPoint x: 127, startPoint y: 134, endPoint x: 129, endPoint y: 190, distance: 55.1
click at [129, 190] on div "To activate drag with keyboard, press Alt + Enter. Once in keyboard drag state,…" at bounding box center [184, 221] width 269 height 281
click at [120, 138] on icon at bounding box center [122, 132] width 13 height 15
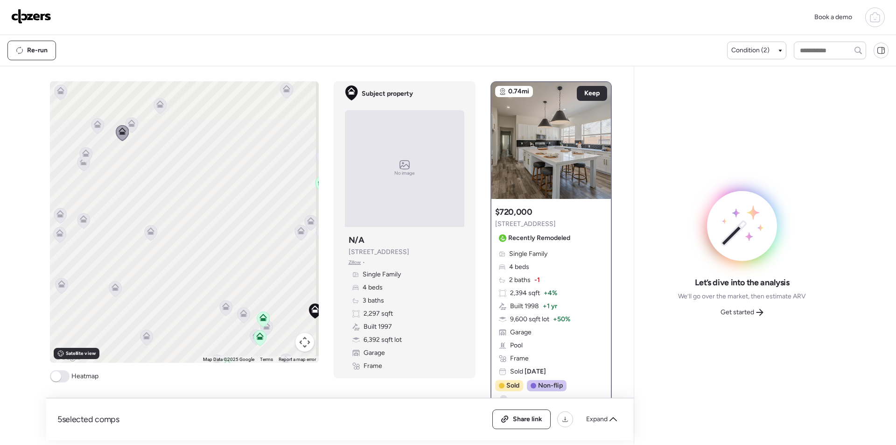
click at [128, 126] on icon at bounding box center [131, 125] width 6 height 3
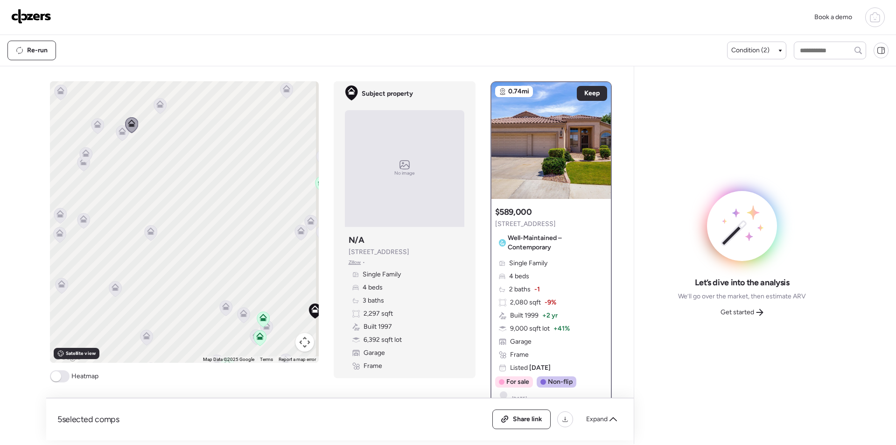
click at [159, 99] on icon at bounding box center [160, 105] width 13 height 15
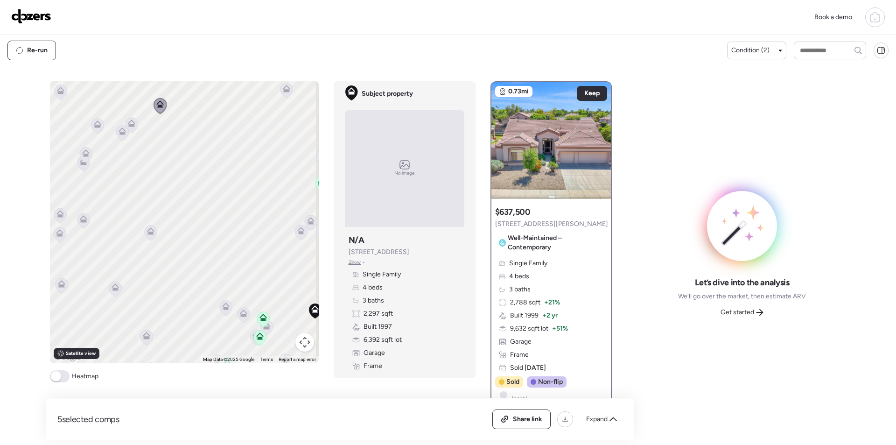
click at [96, 125] on icon at bounding box center [97, 123] width 7 height 7
click at [97, 132] on icon at bounding box center [97, 126] width 13 height 16
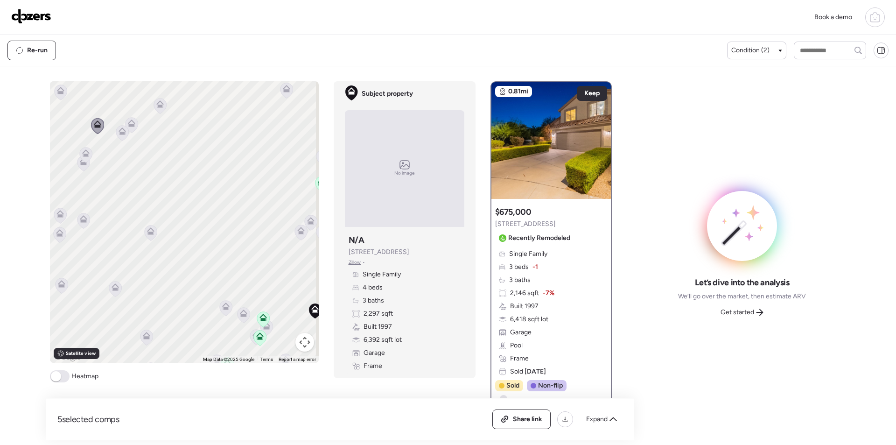
click at [61, 97] on icon at bounding box center [60, 92] width 13 height 16
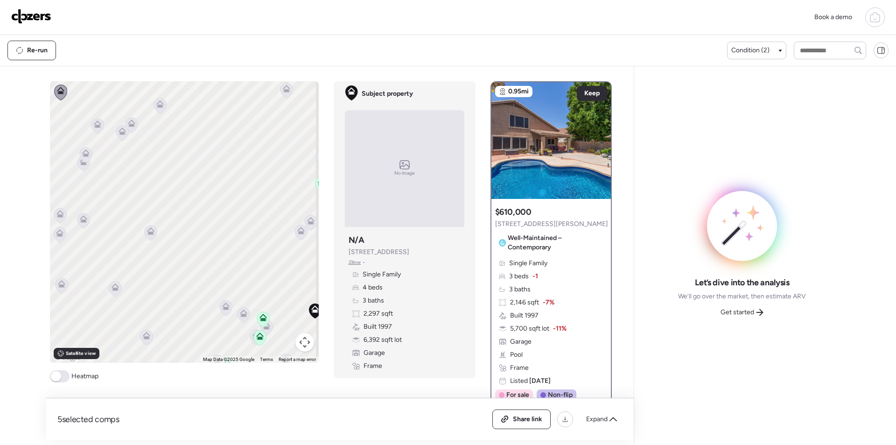
click at [741, 311] on span "Get started" at bounding box center [738, 312] width 34 height 9
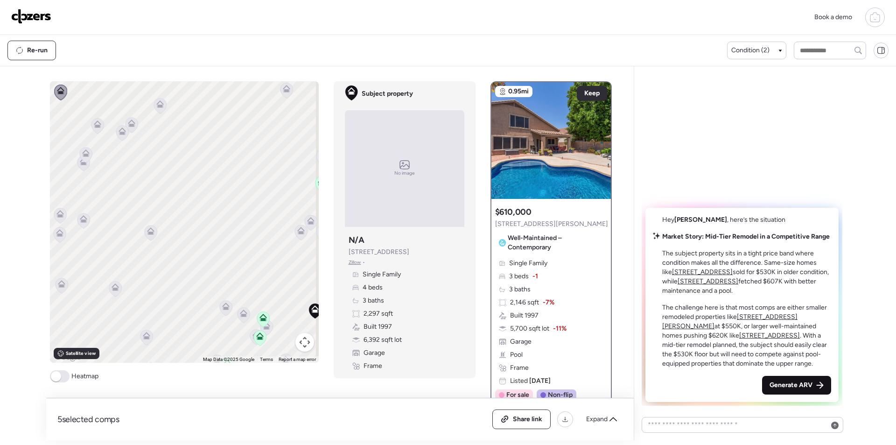
click at [802, 393] on div "Generate ARV" at bounding box center [796, 385] width 69 height 19
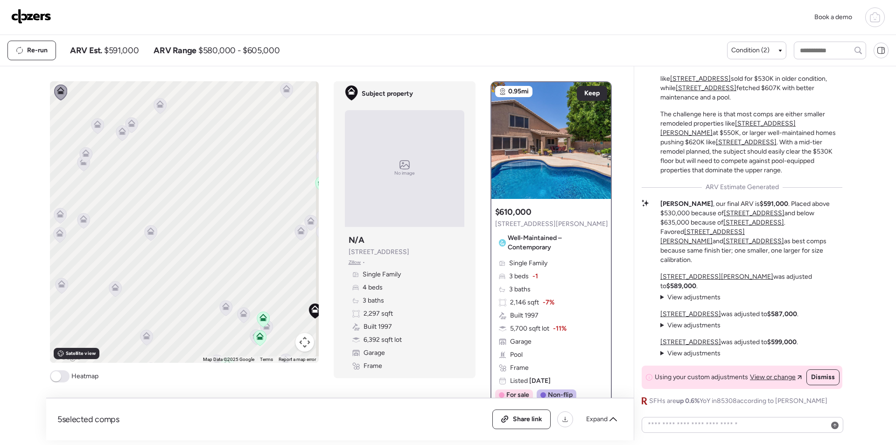
click at [122, 45] on div "Re-run ARV Est. $591,000 ARV Range $580,000 - $605,000" at bounding box center [367, 51] width 720 height 20
click at [122, 47] on span "$591,000" at bounding box center [121, 50] width 35 height 11
click at [123, 47] on span "$591,000" at bounding box center [121, 50] width 35 height 11
click at [519, 422] on span "Share link" at bounding box center [527, 419] width 29 height 9
click at [36, 14] on img at bounding box center [31, 16] width 40 height 15
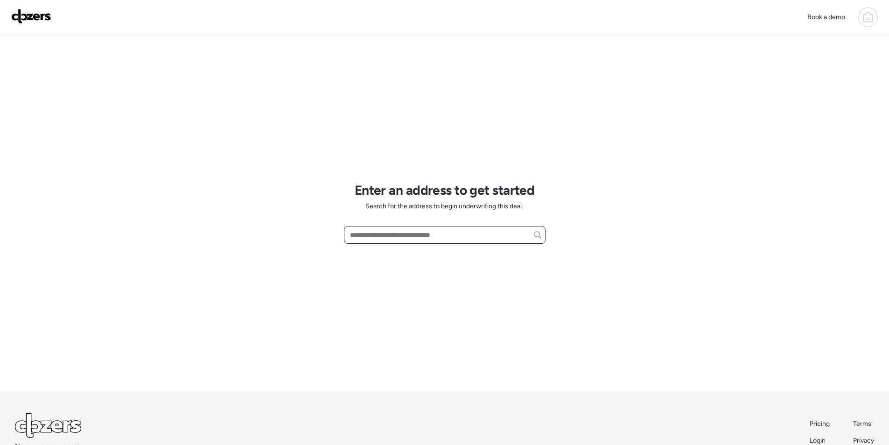
click at [385, 236] on input "text" at bounding box center [444, 234] width 193 height 13
paste input "**********"
click at [384, 257] on span "[STREET_ADDRESS]" at bounding box center [378, 251] width 61 height 9
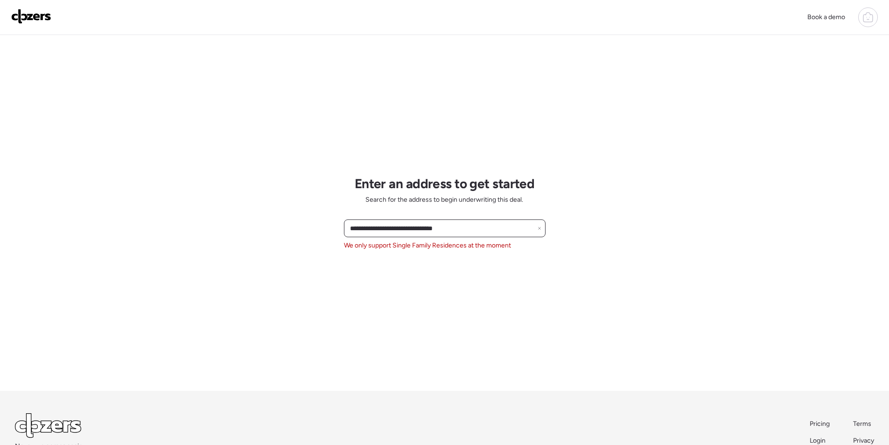
click at [383, 230] on input "**********" at bounding box center [444, 228] width 193 height 13
paste input "text"
click at [385, 243] on span "[STREET_ADDRESS]" at bounding box center [378, 245] width 61 height 9
type input "**********"
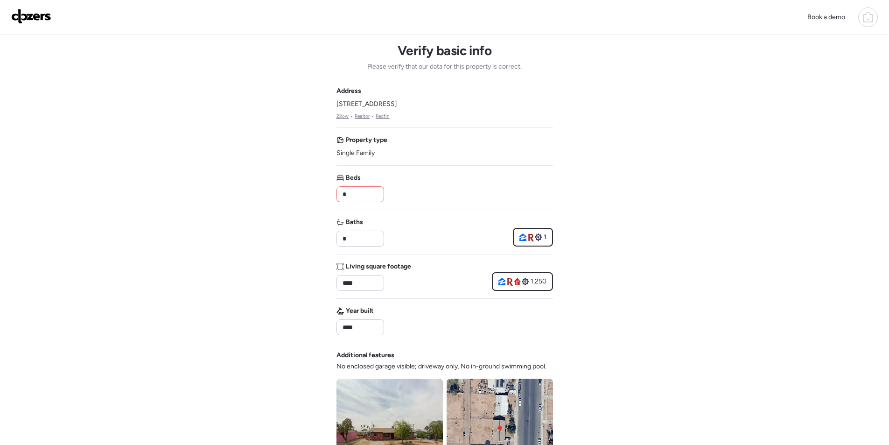
click at [371, 192] on input "*" at bounding box center [360, 194] width 39 height 13
type input "*"
click at [353, 239] on input "*" at bounding box center [360, 238] width 39 height 13
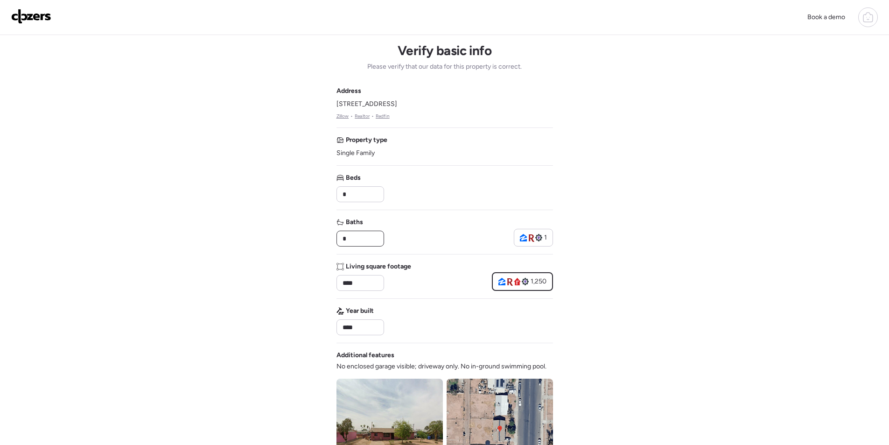
type input "*"
click at [425, 236] on div "Baths * 1" at bounding box center [445, 232] width 217 height 29
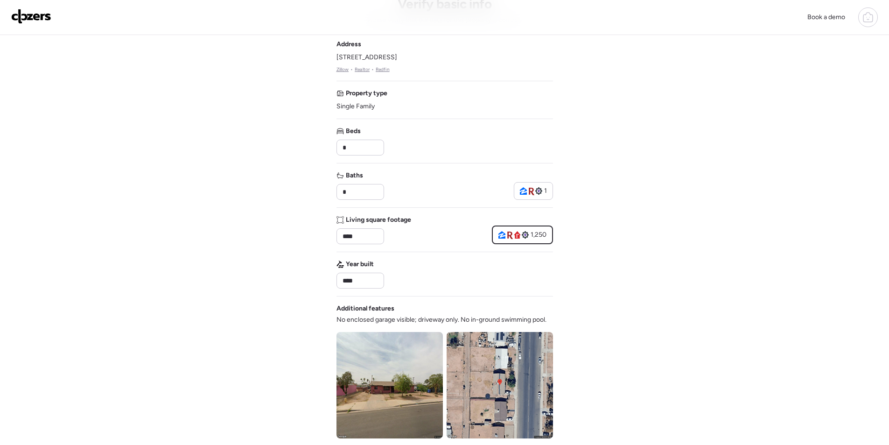
scroll to position [327, 0]
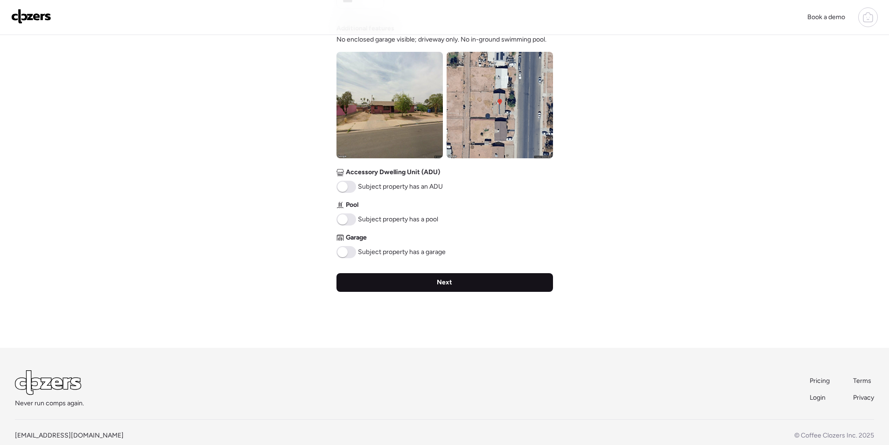
click at [435, 285] on div "Next" at bounding box center [445, 282] width 217 height 19
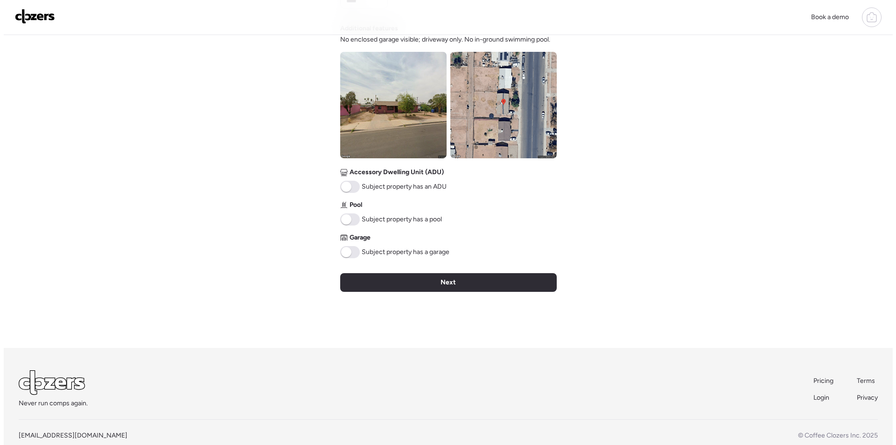
scroll to position [0, 0]
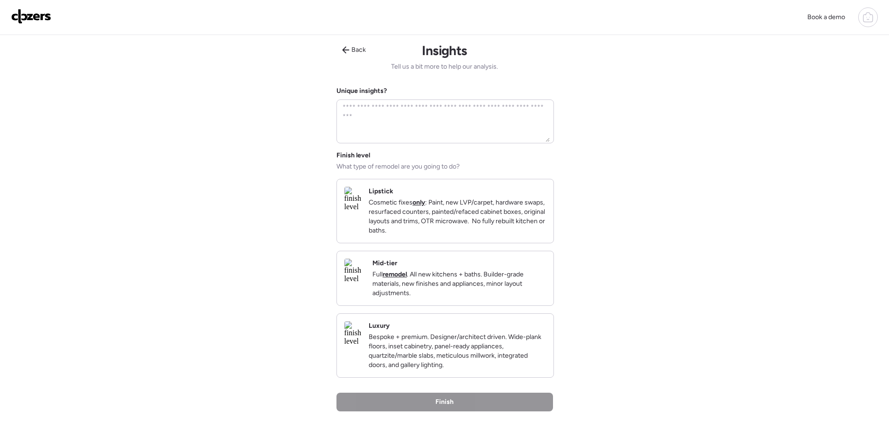
click at [523, 292] on p "Full remodel . All new kitchens + baths. Builder-grade materials, new finishes …" at bounding box center [460, 284] width 174 height 28
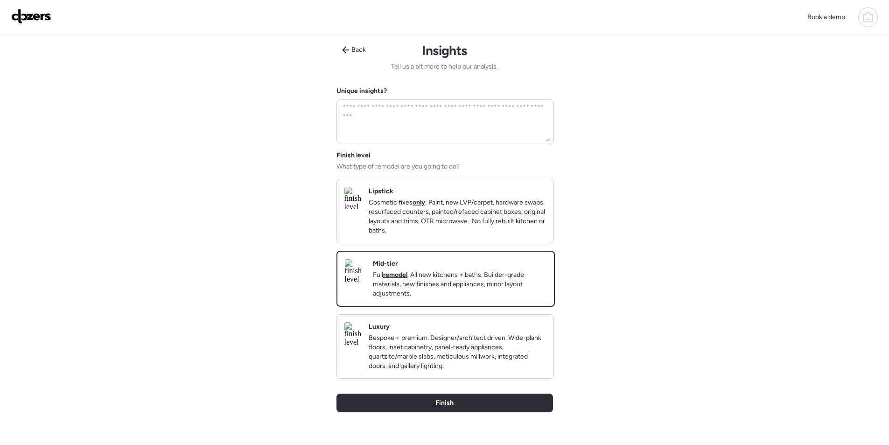
click at [491, 405] on div "Finish" at bounding box center [445, 403] width 217 height 19
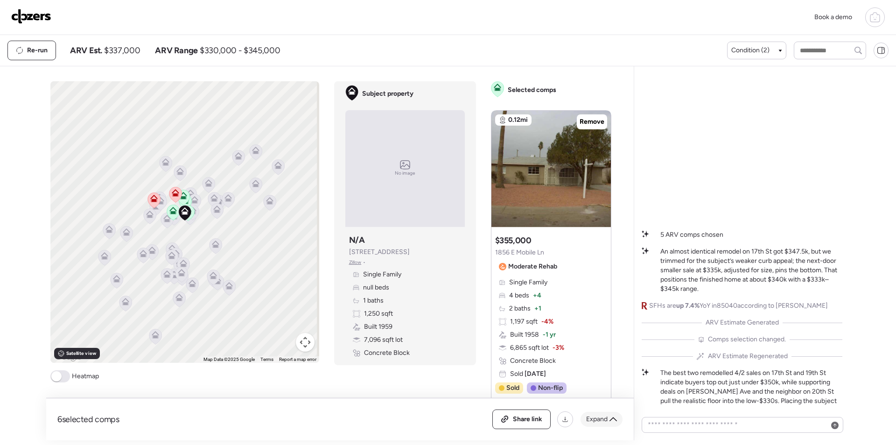
click at [605, 421] on span "Expand" at bounding box center [596, 419] width 21 height 9
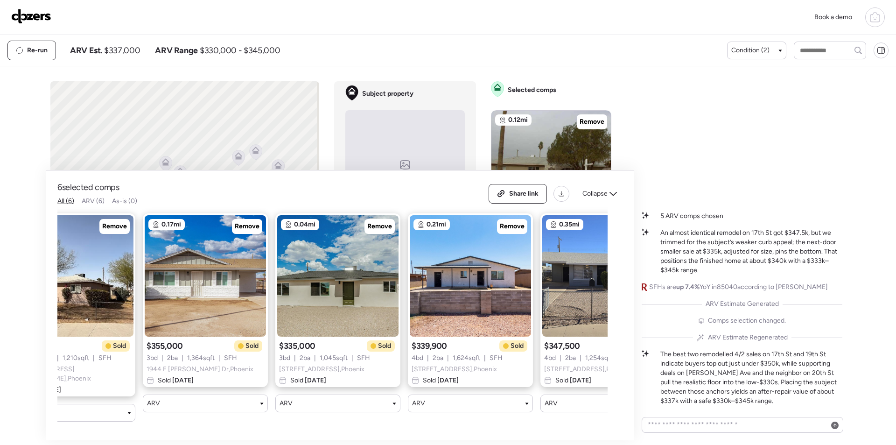
scroll to position [0, 253]
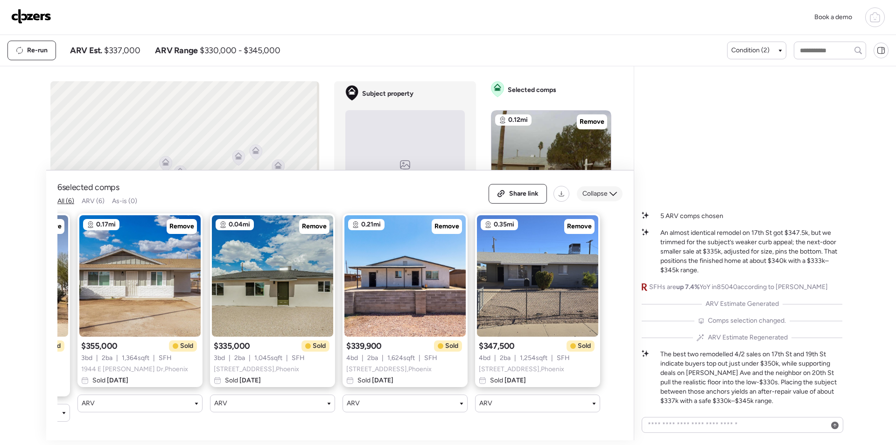
click at [594, 192] on span "Collapse" at bounding box center [595, 193] width 25 height 9
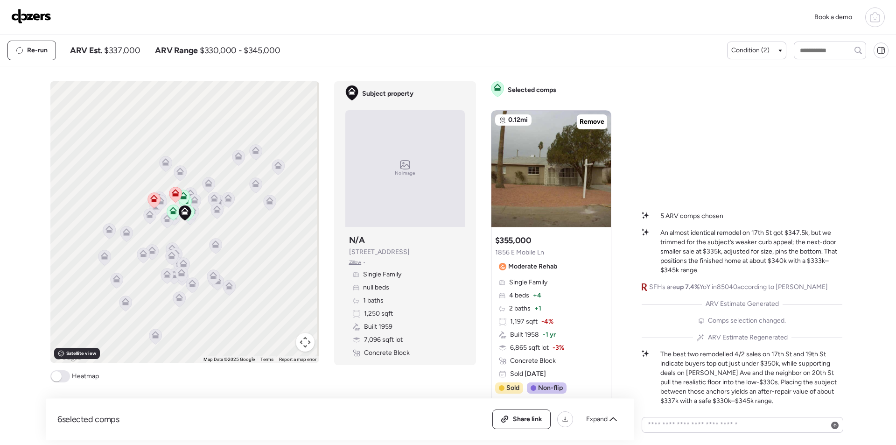
click at [122, 55] on span "$337,000" at bounding box center [122, 50] width 36 height 11
copy span "337,000"
click at [534, 422] on span "Share link" at bounding box center [527, 419] width 29 height 9
click at [47, 11] on img at bounding box center [31, 16] width 40 height 15
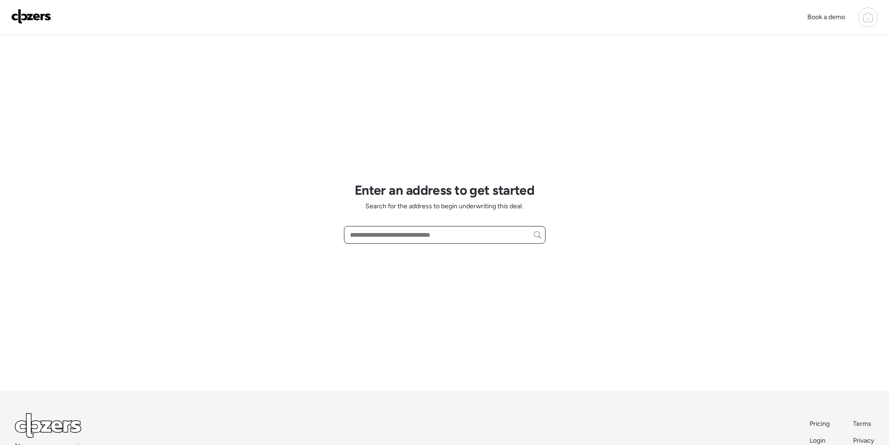
click at [428, 240] on input "text" at bounding box center [444, 234] width 193 height 13
paste input "**********"
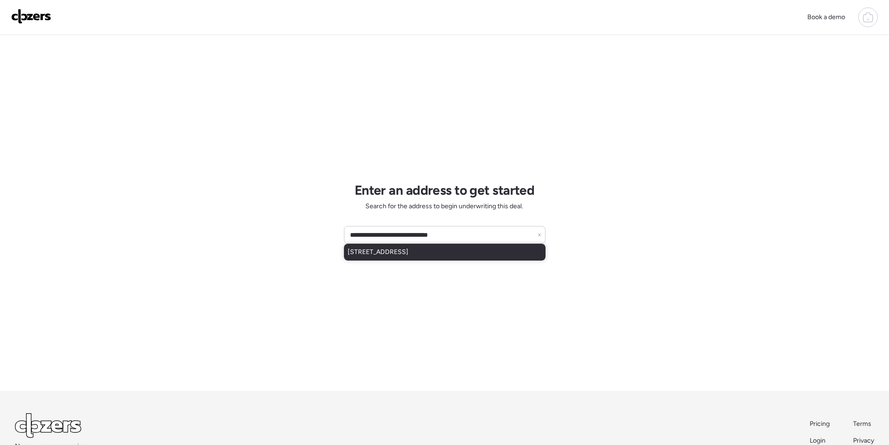
click at [408, 256] on span "[STREET_ADDRESS]" at bounding box center [378, 251] width 61 height 9
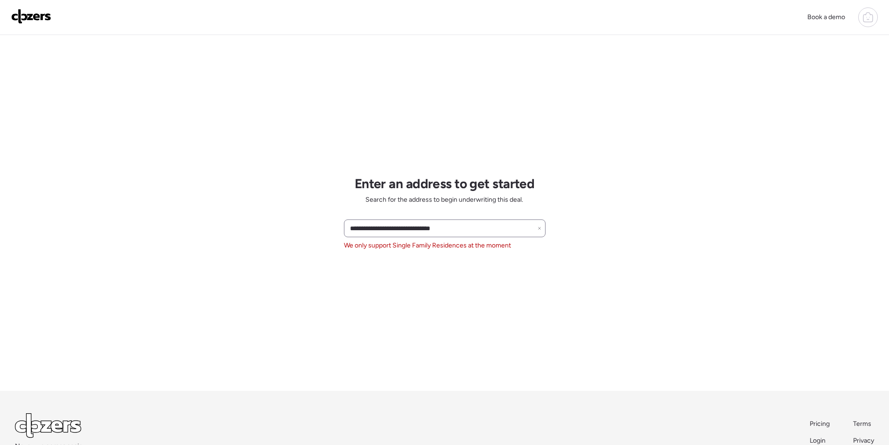
click at [391, 221] on div "**********" at bounding box center [445, 228] width 202 height 18
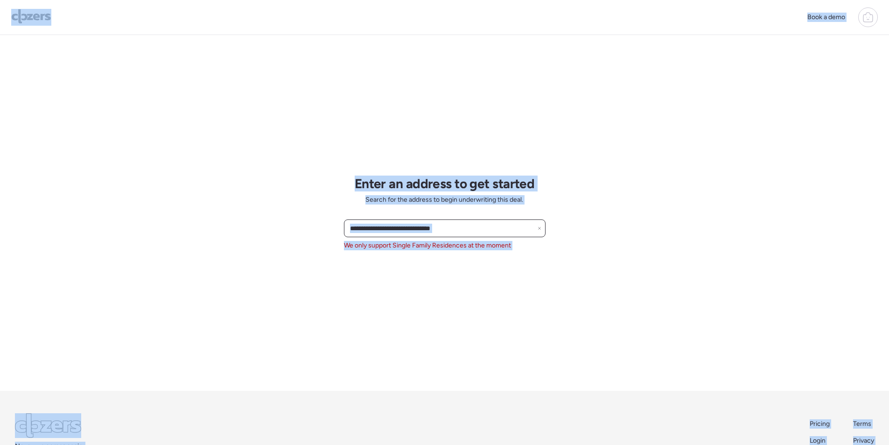
click at [391, 224] on input "**********" at bounding box center [444, 228] width 193 height 13
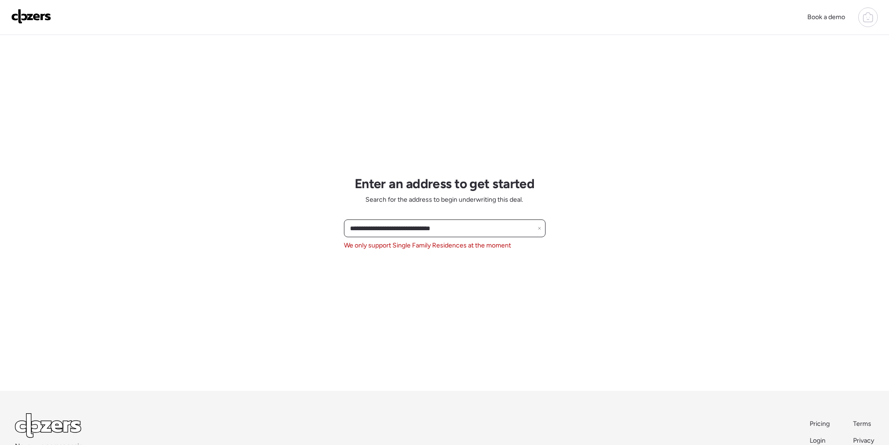
paste input "*"
click at [398, 242] on span "[STREET_ADDRESS][PERSON_NAME]" at bounding box center [404, 245] width 113 height 9
type input "**********"
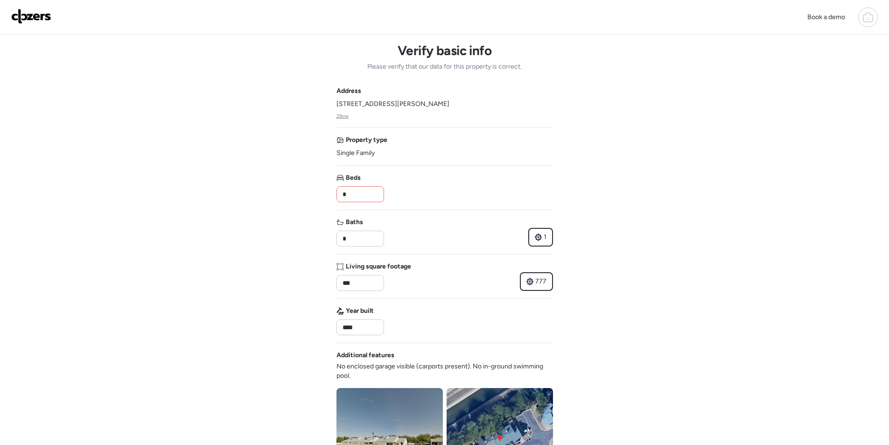
click at [362, 190] on input "*" at bounding box center [360, 194] width 39 height 13
type input "*"
click at [433, 187] on div "Beds *" at bounding box center [445, 187] width 217 height 29
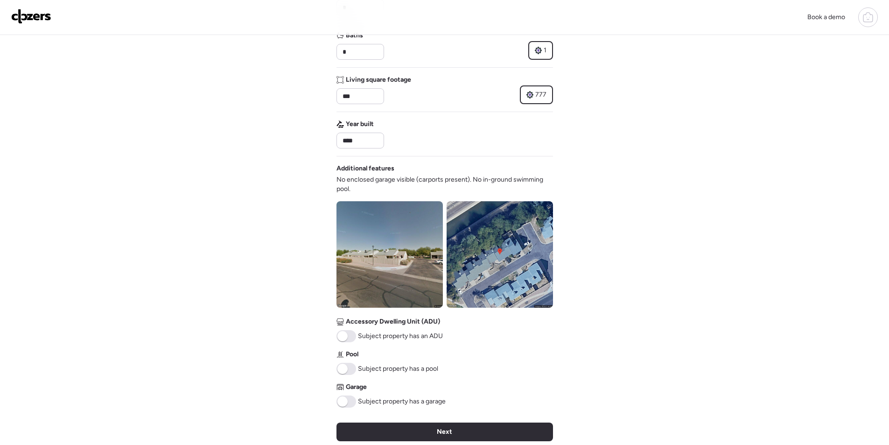
scroll to position [233, 0]
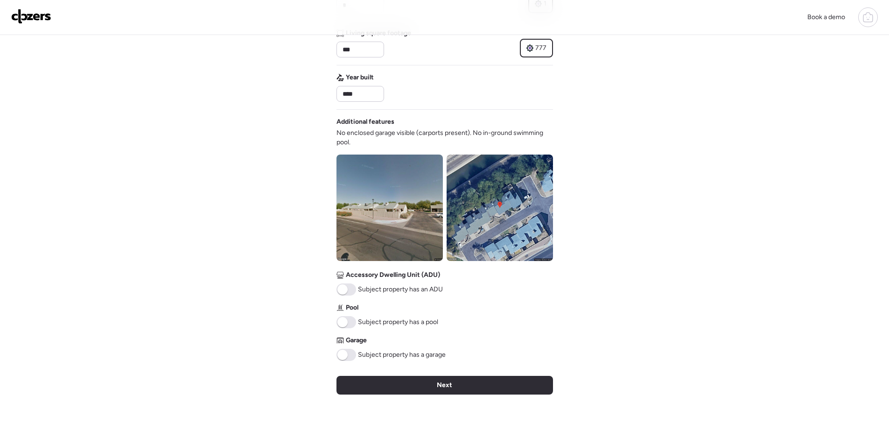
click at [436, 377] on div "Next" at bounding box center [445, 385] width 217 height 19
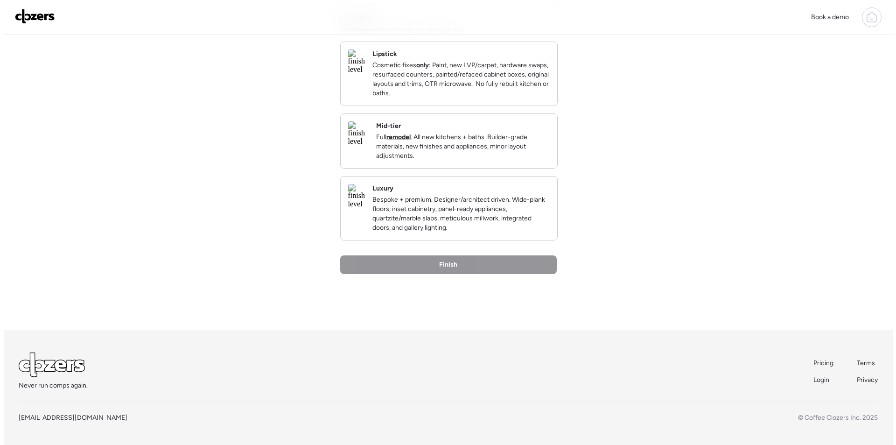
scroll to position [0, 0]
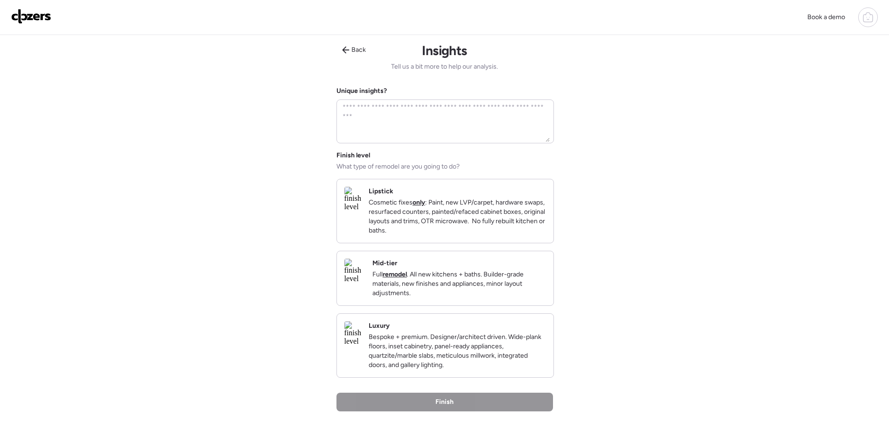
click at [498, 305] on div "Mid-tier Full remodel . All new kitchens + baths. Builder-grade materials, new …" at bounding box center [445, 278] width 217 height 54
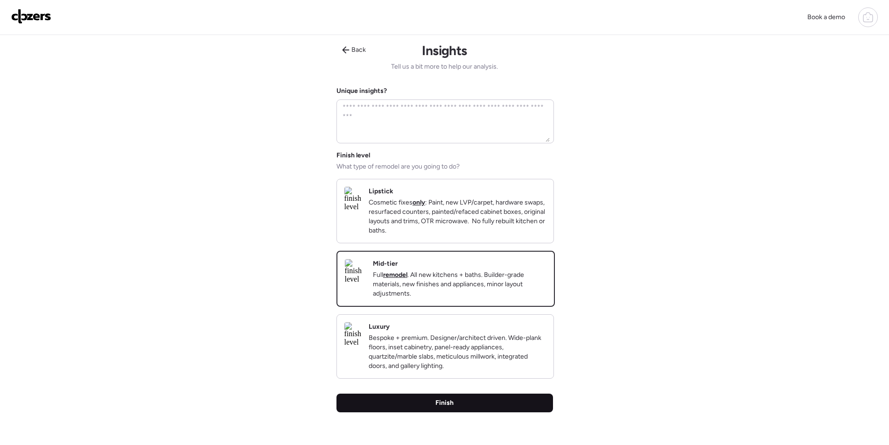
click at [493, 411] on div "Finish" at bounding box center [445, 403] width 217 height 19
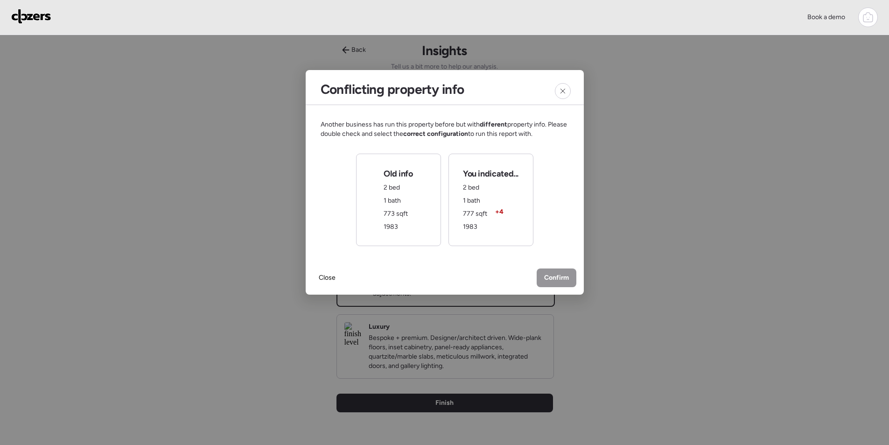
click at [467, 218] on div "777 sqft + 4" at bounding box center [475, 213] width 24 height 9
click at [547, 274] on span "Confirm" at bounding box center [556, 278] width 25 height 9
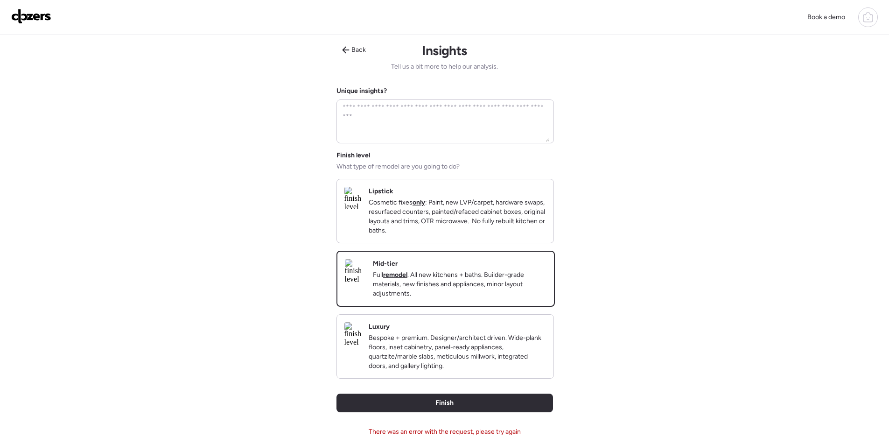
click at [420, 431] on div "Back Insights Tell us a bit more to help our analysis. Unique insights? Finish …" at bounding box center [445, 263] width 217 height 457
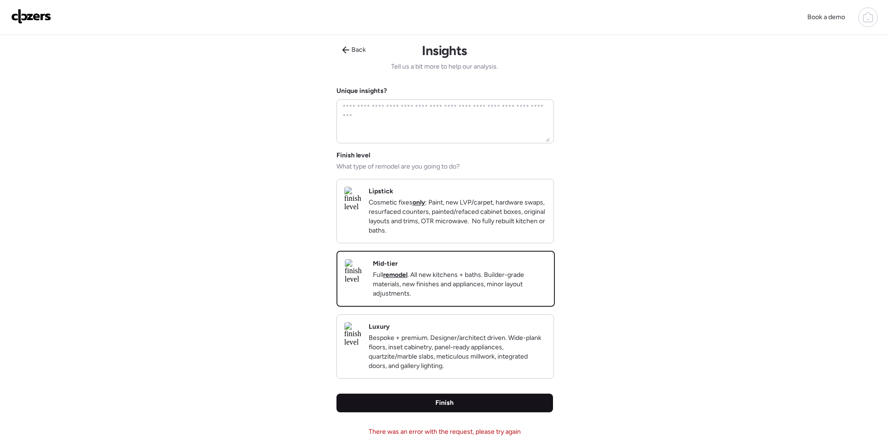
click at [424, 412] on div "Finish" at bounding box center [445, 403] width 217 height 19
click at [419, 412] on div "Finish" at bounding box center [445, 403] width 217 height 19
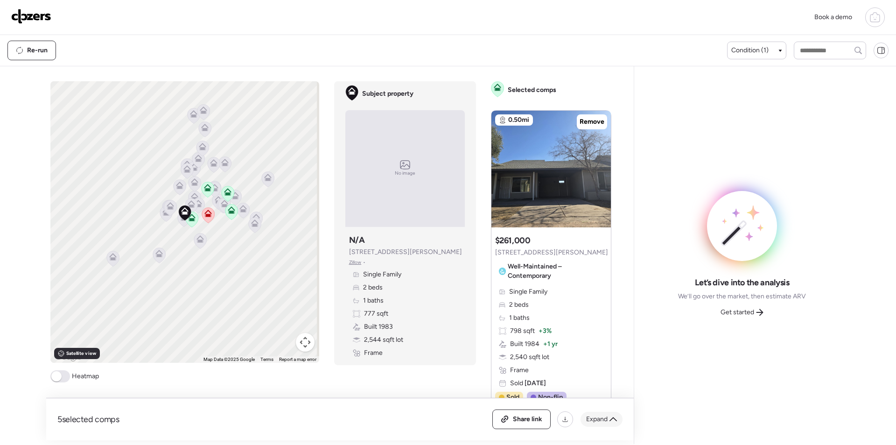
click at [603, 413] on div "Expand" at bounding box center [602, 419] width 42 height 15
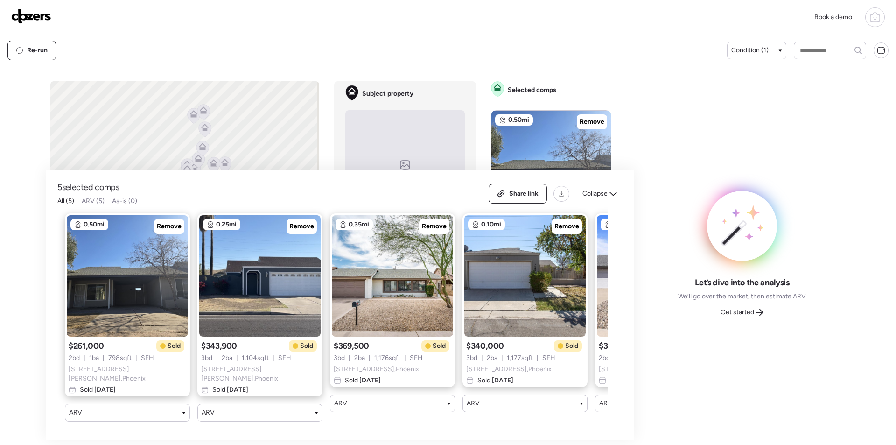
scroll to position [0, 120]
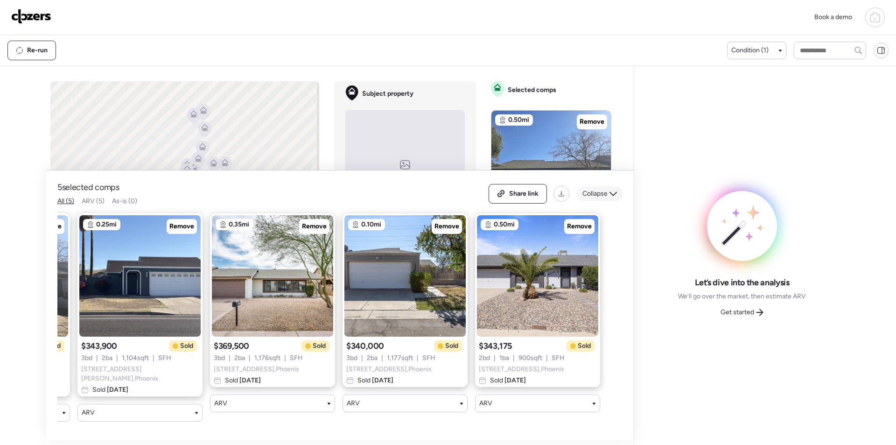
click at [608, 197] on div "Collapse" at bounding box center [600, 193] width 46 height 15
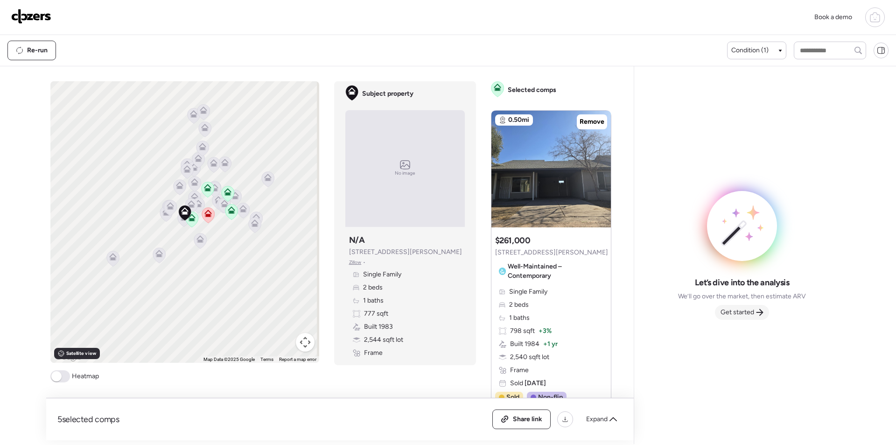
click at [750, 311] on span "Get started" at bounding box center [738, 312] width 34 height 9
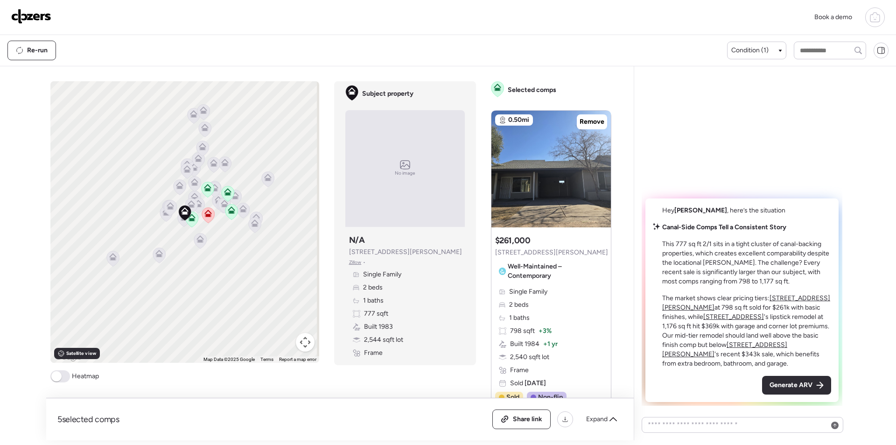
click at [796, 383] on span "Generate ARV" at bounding box center [791, 384] width 43 height 9
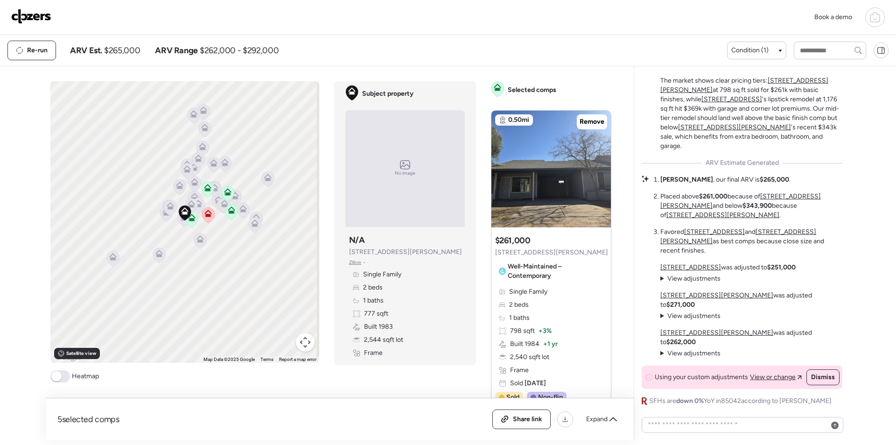
click at [127, 49] on span "$265,000" at bounding box center [122, 50] width 36 height 11
copy span "265,000"
click at [514, 419] on span "Share link" at bounding box center [527, 419] width 29 height 9
